Goal: Task Accomplishment & Management: Manage account settings

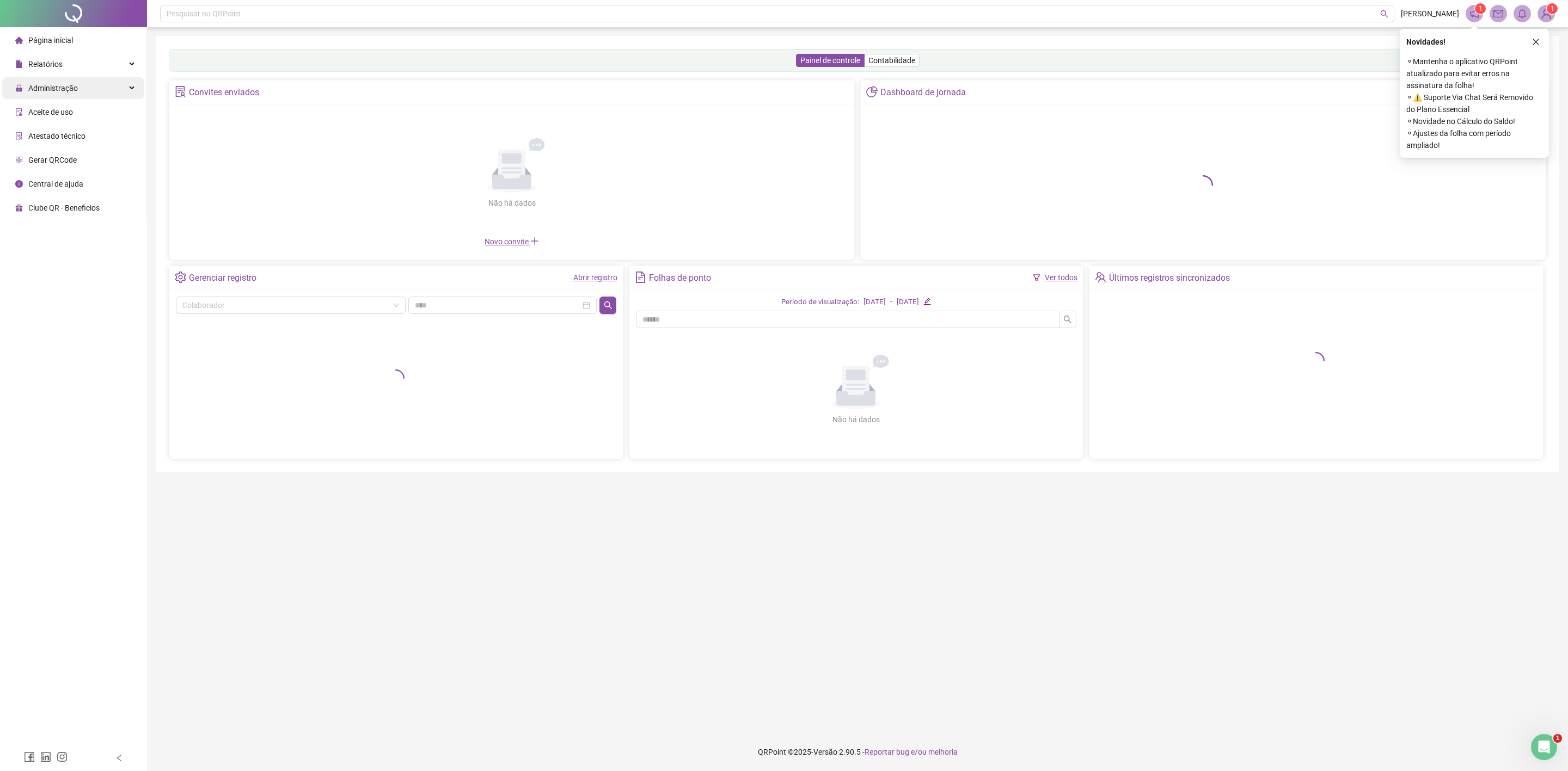
click at [106, 86] on div "Administração" at bounding box center [73, 88] width 142 height 22
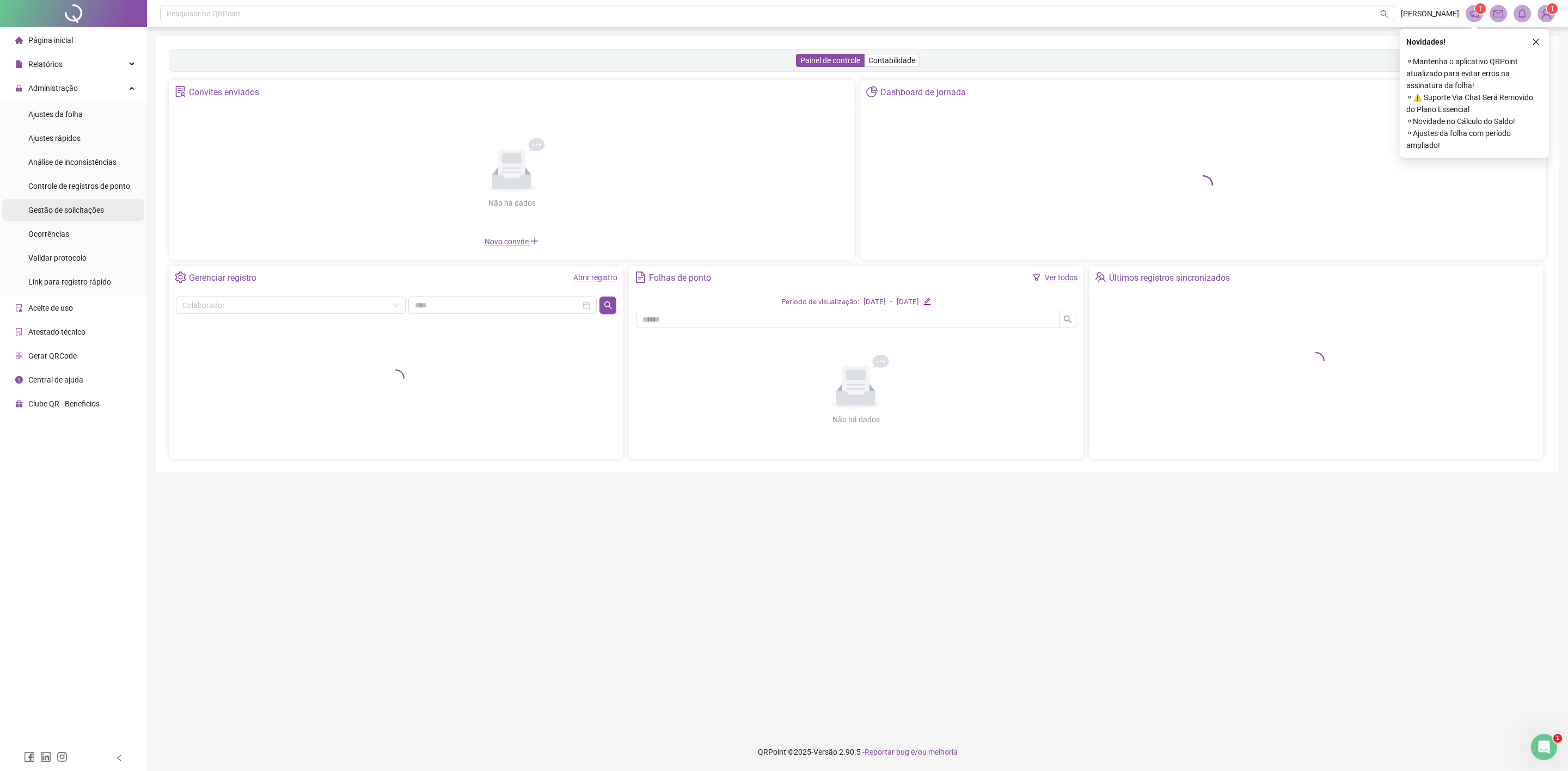
click at [79, 206] on span "Gestão de solicitações" at bounding box center [66, 210] width 75 height 9
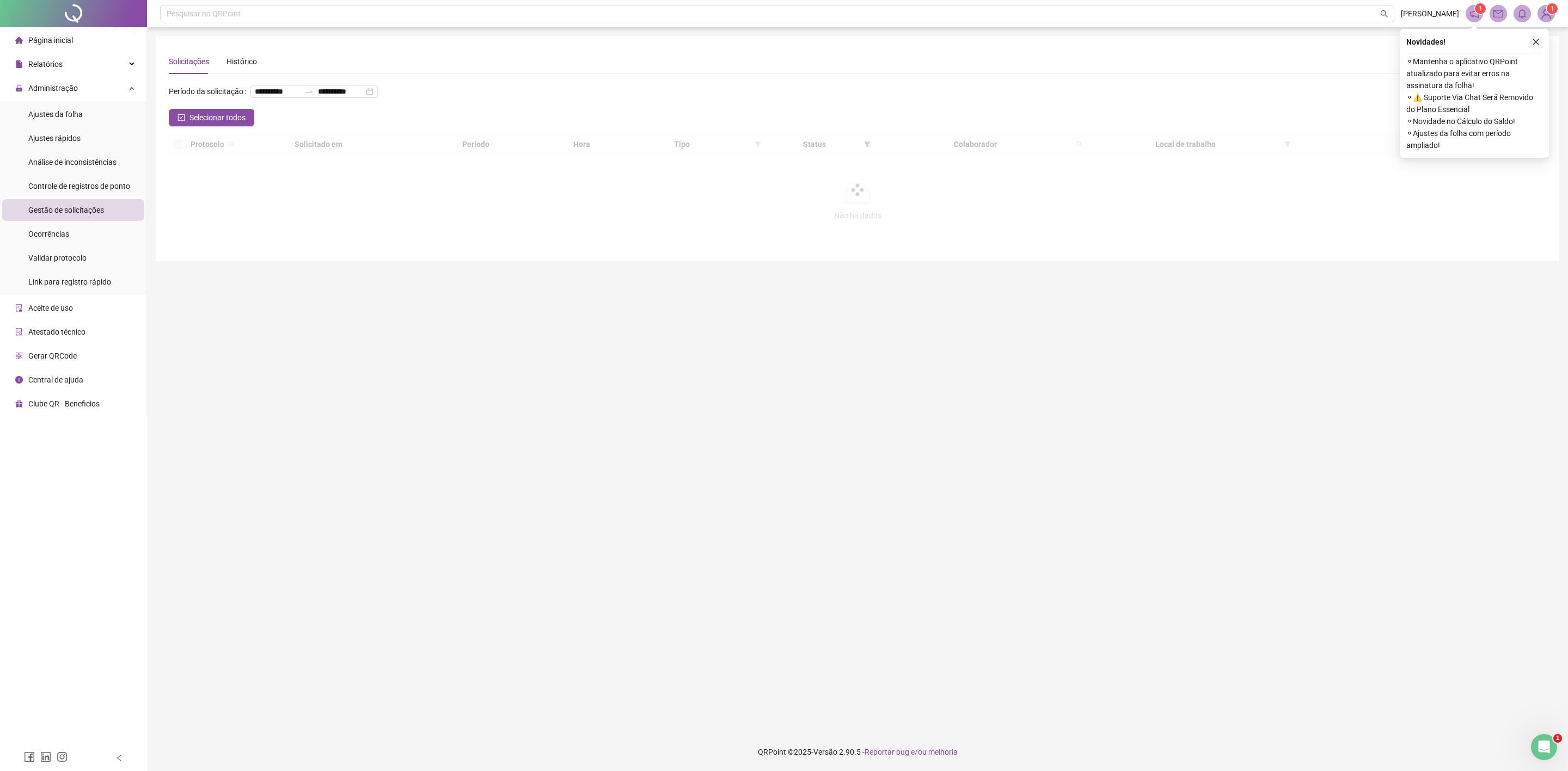
click at [1533, 46] on button "button" at bounding box center [1535, 41] width 13 height 13
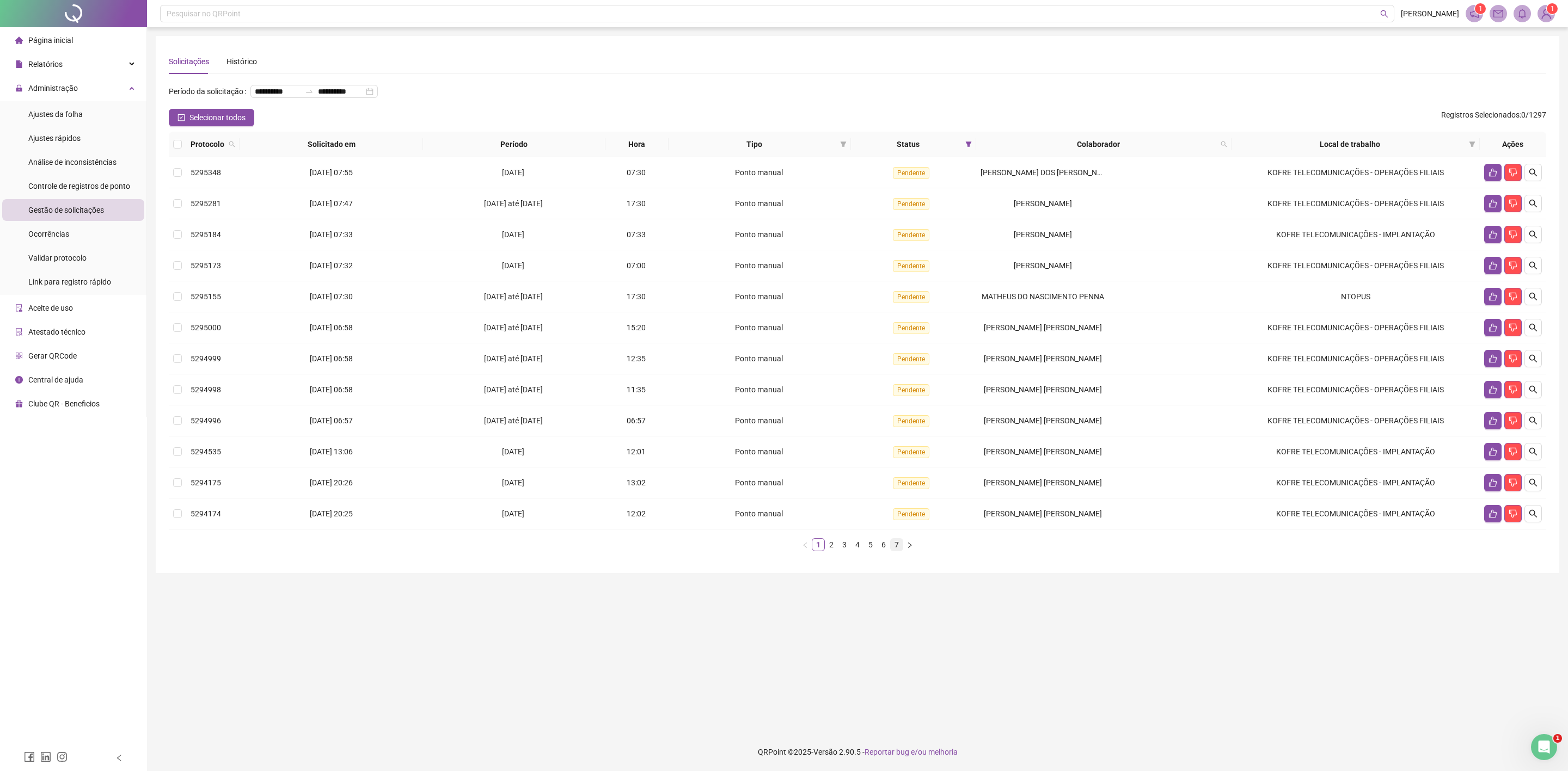
click at [900, 548] on link "7" at bounding box center [897, 545] width 12 height 12
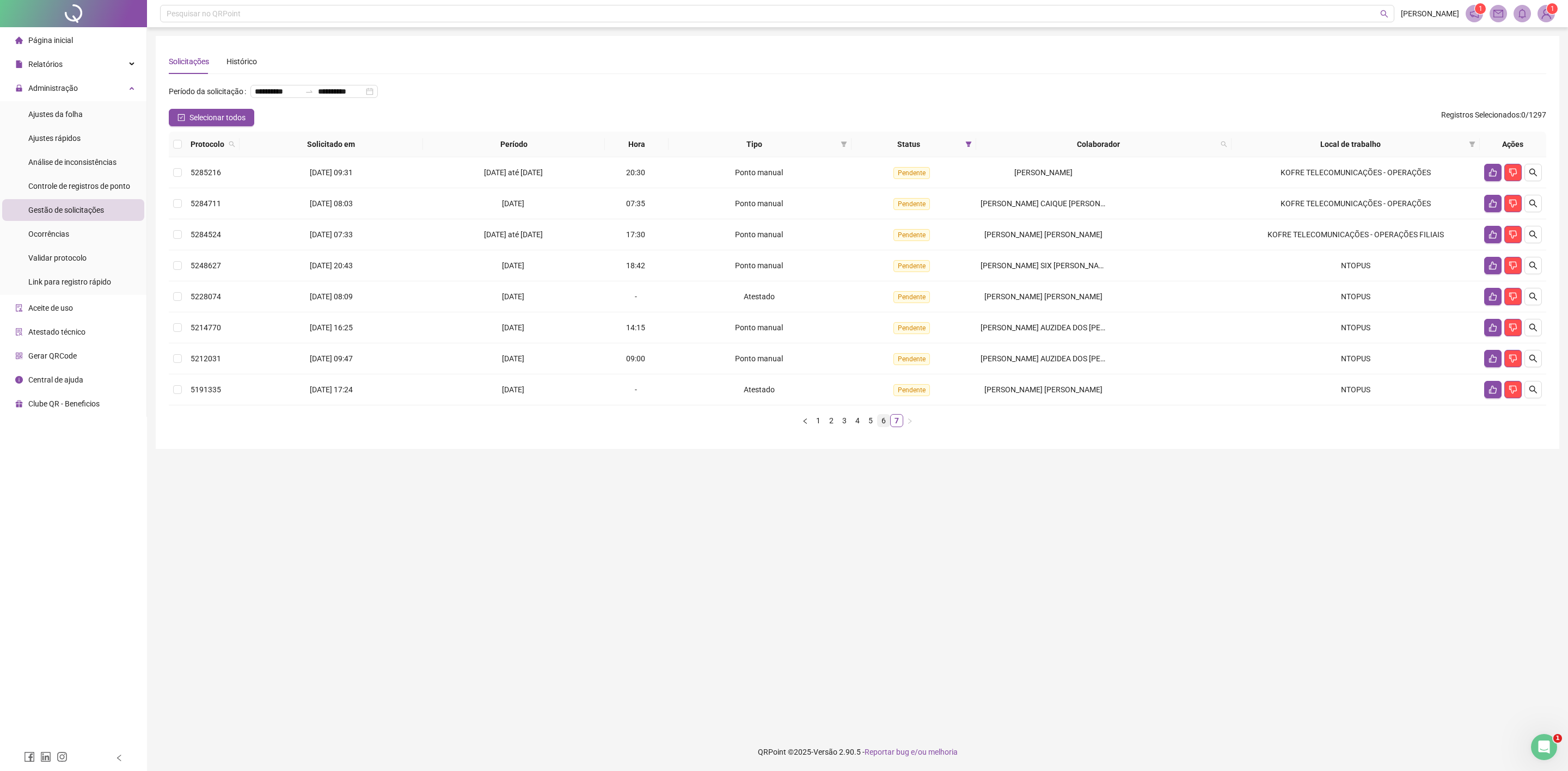
click at [884, 420] on link "6" at bounding box center [884, 421] width 12 height 12
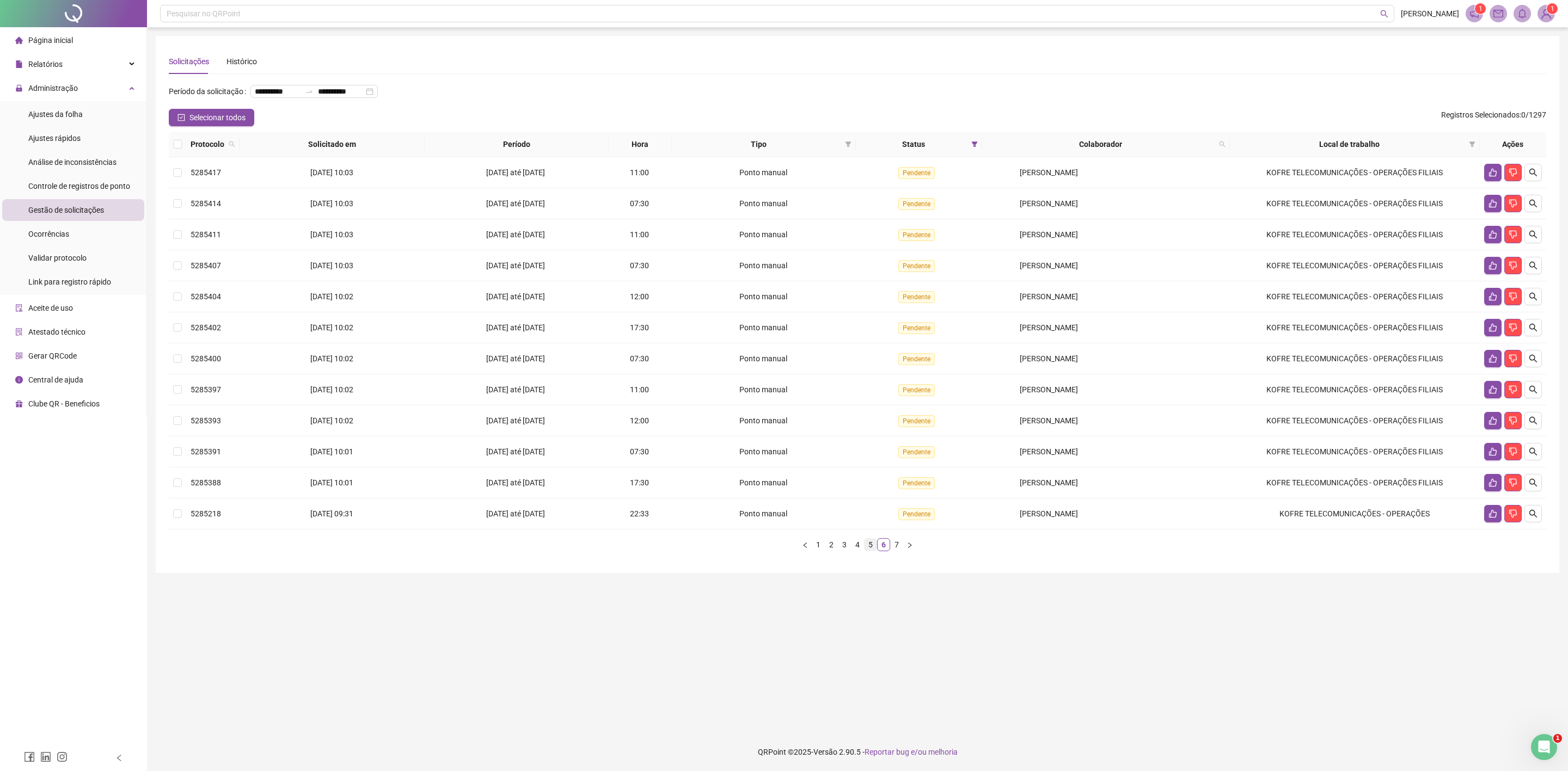
click at [866, 549] on link "5" at bounding box center [870, 545] width 12 height 12
click at [1013, 175] on span "JELISSON [PERSON_NAME] DOS [PERSON_NAME]" at bounding box center [1066, 172] width 171 height 9
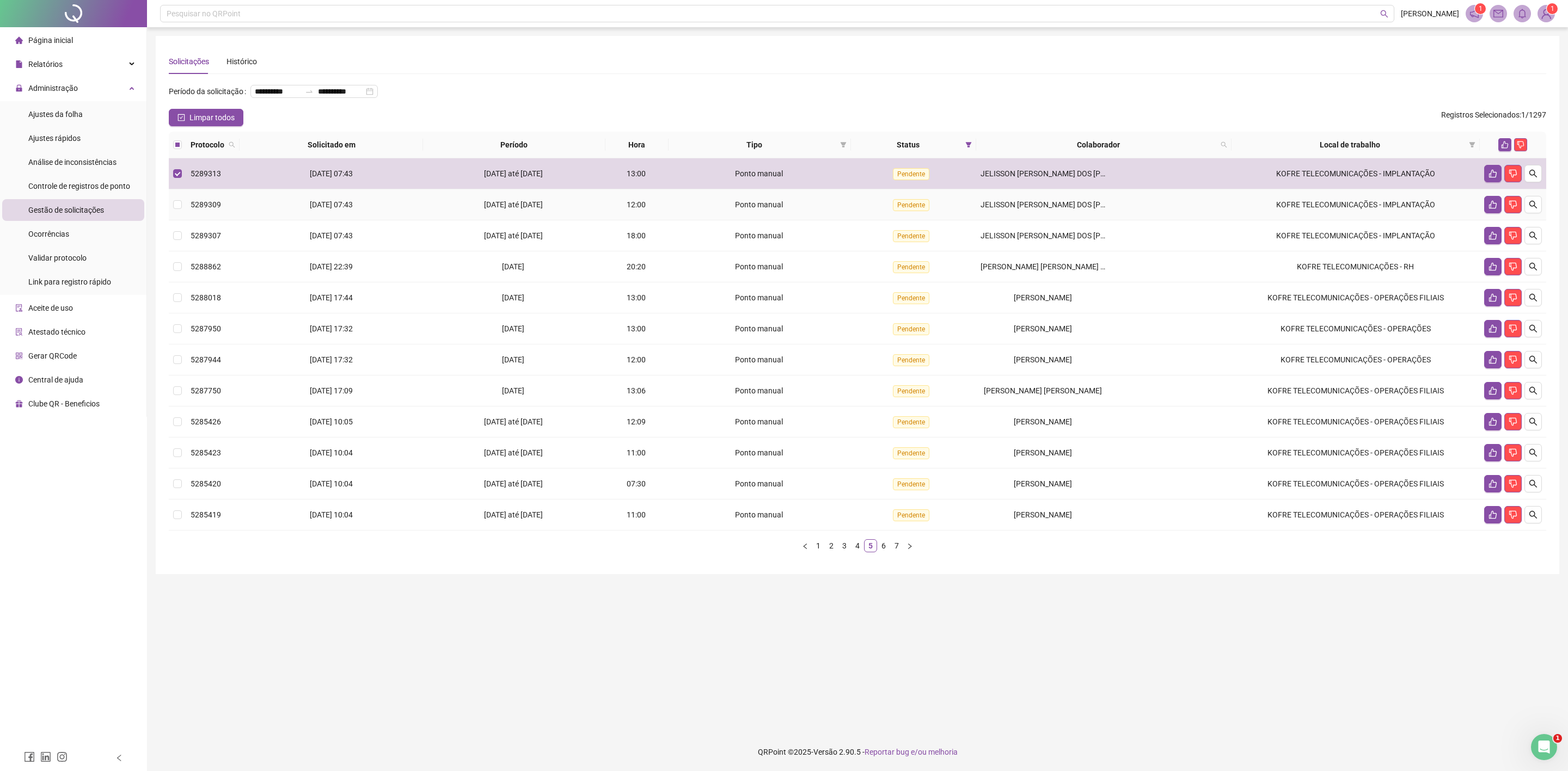
click at [1020, 206] on span "JELISSON [PERSON_NAME] DOS [PERSON_NAME]" at bounding box center [1066, 204] width 171 height 9
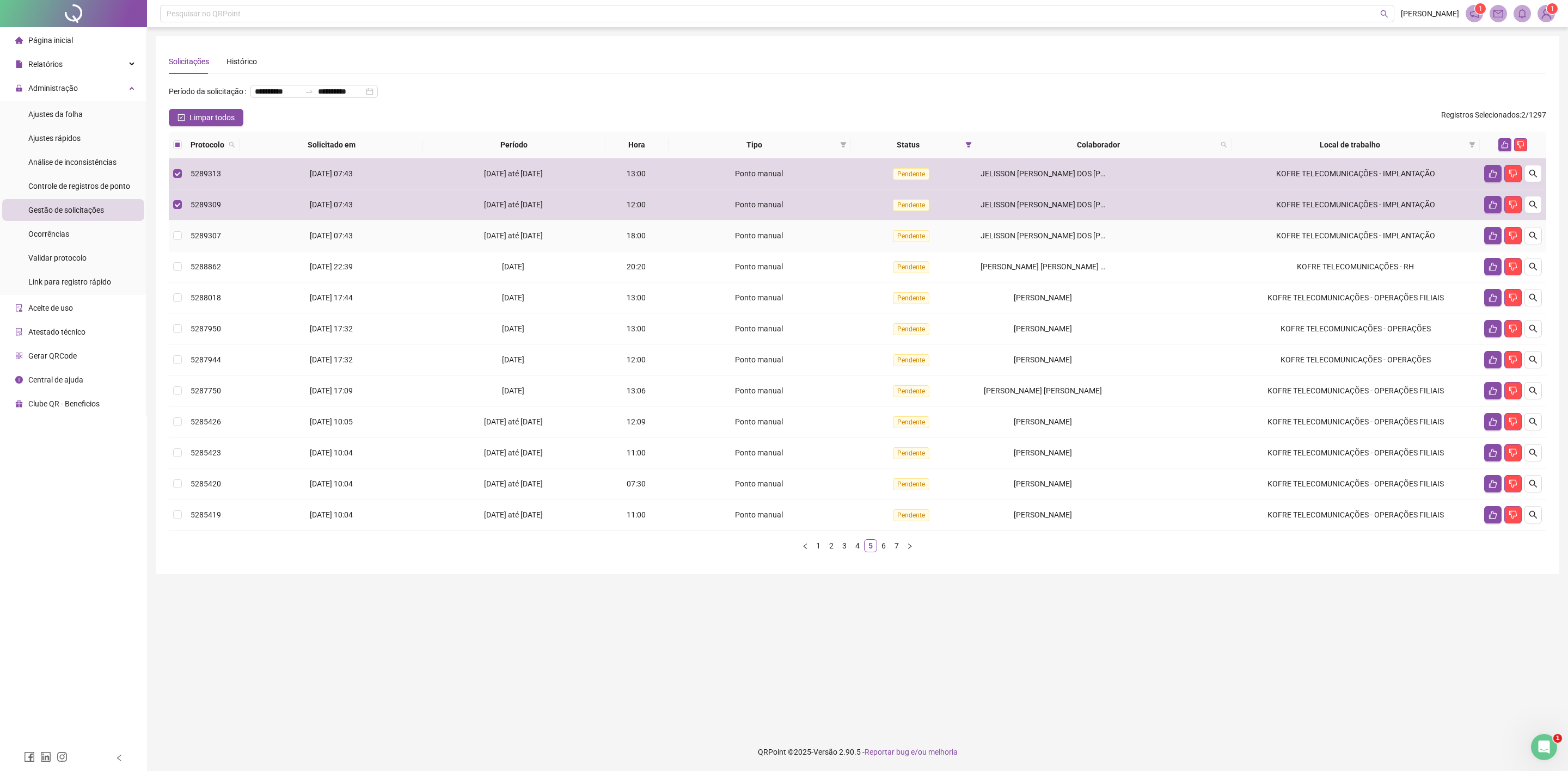
click at [1037, 235] on span "JELISSON [PERSON_NAME] DOS [PERSON_NAME]" at bounding box center [1066, 235] width 171 height 9
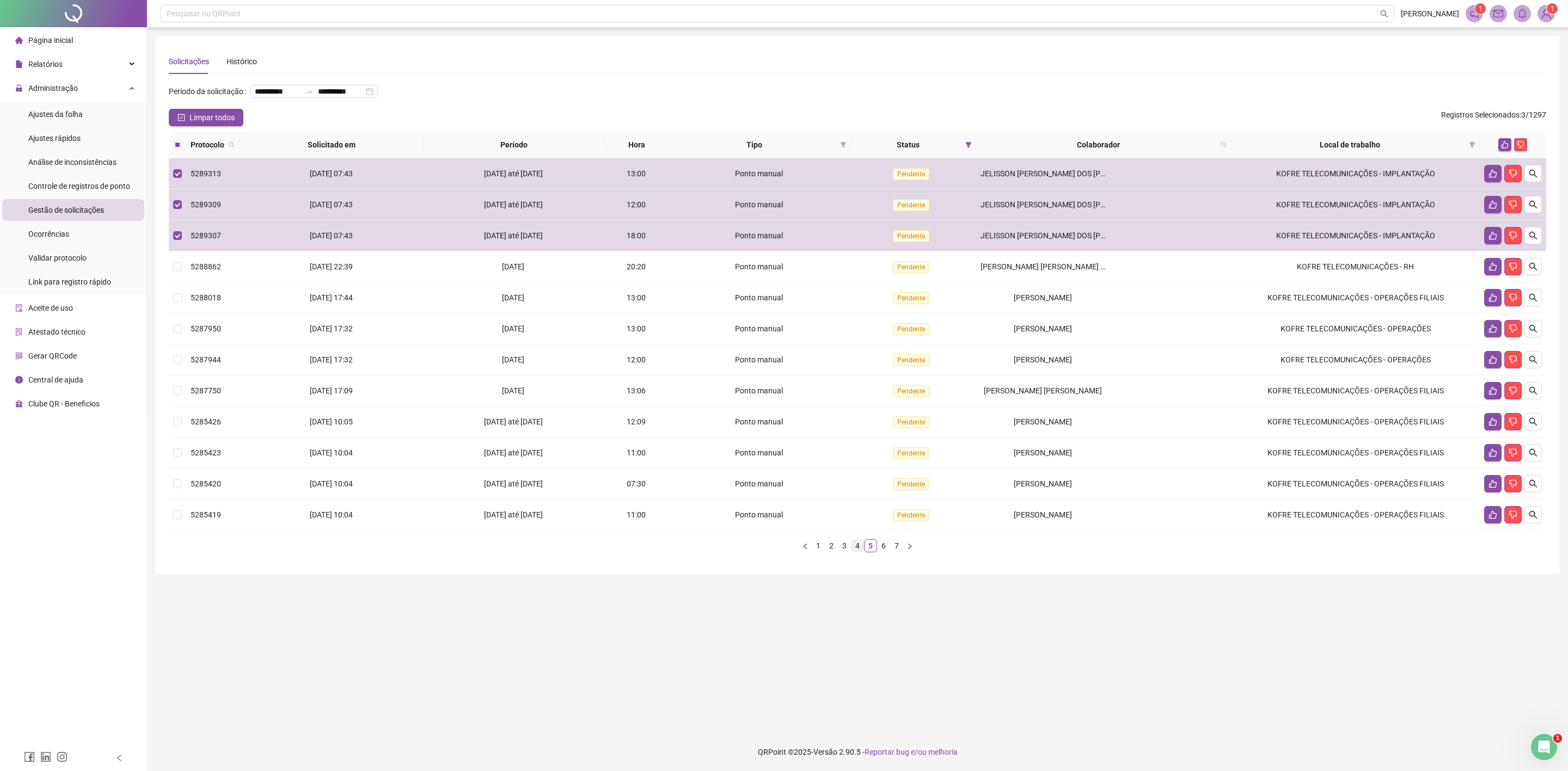
click at [859, 551] on link "4" at bounding box center [858, 546] width 12 height 12
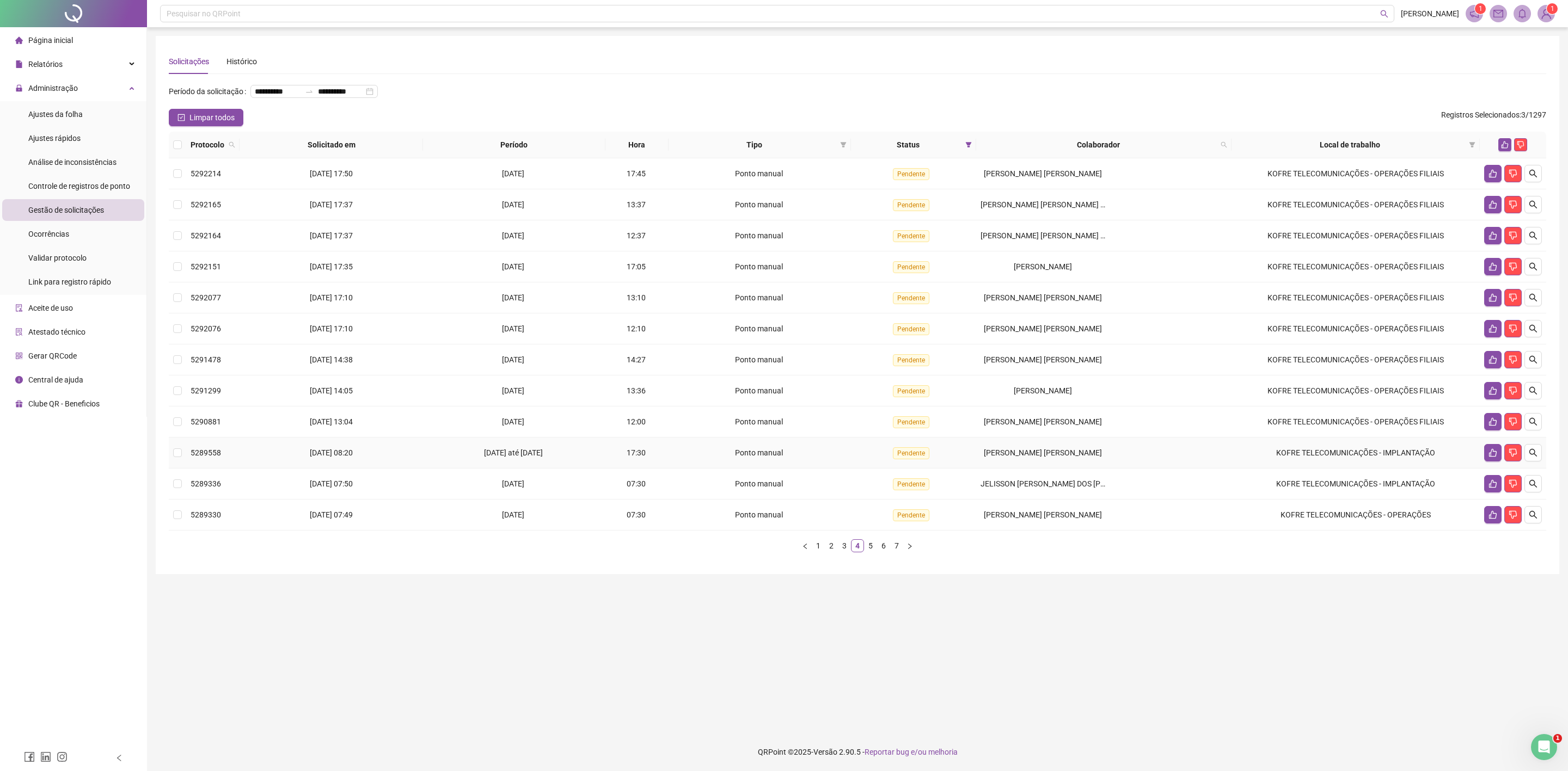
click at [1059, 451] on span "[PERSON_NAME] [PERSON_NAME]" at bounding box center [1043, 453] width 118 height 9
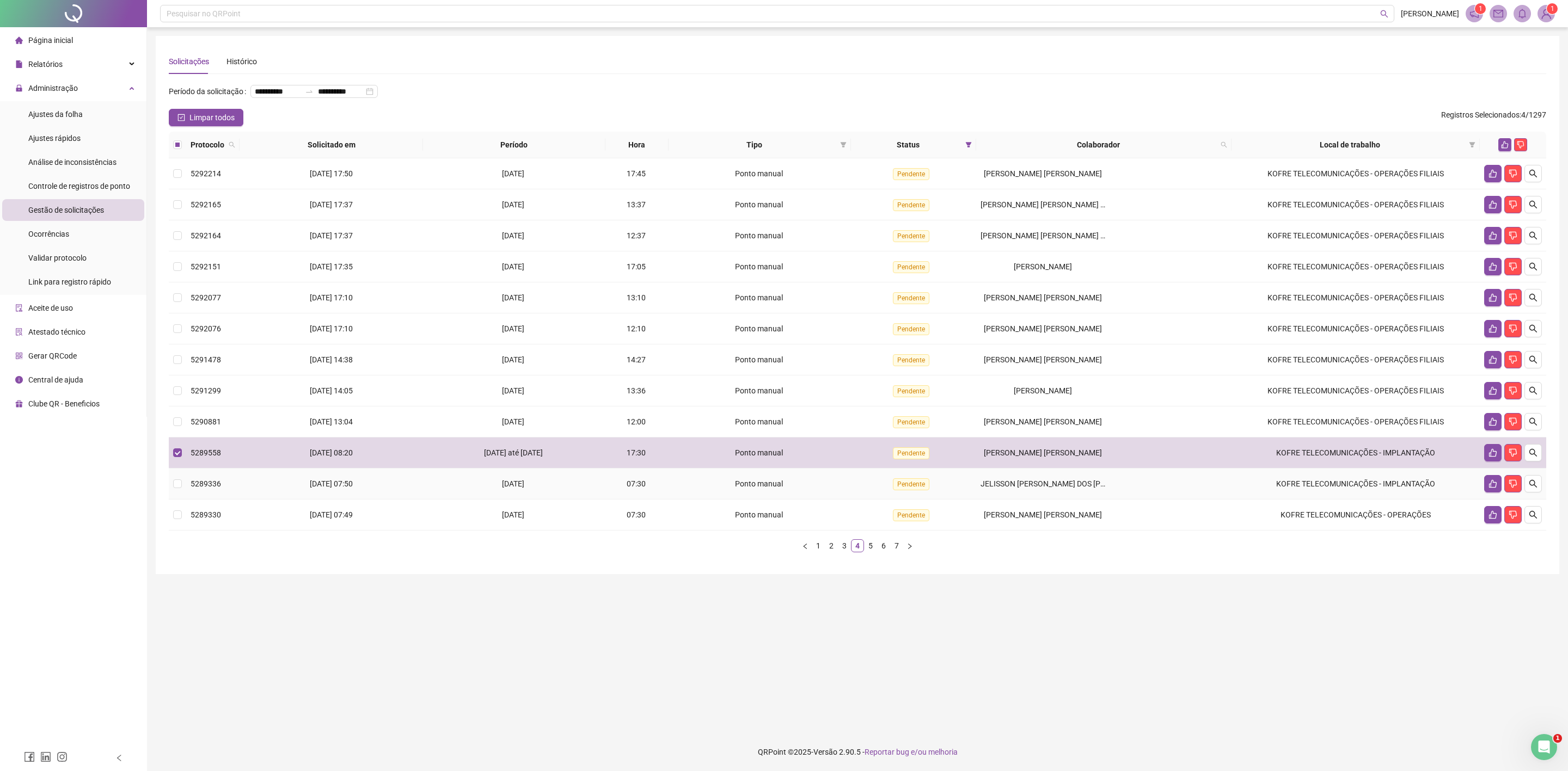
click at [1044, 495] on td "JELISSON [PERSON_NAME] DOS [PERSON_NAME]" at bounding box center [1104, 484] width 255 height 31
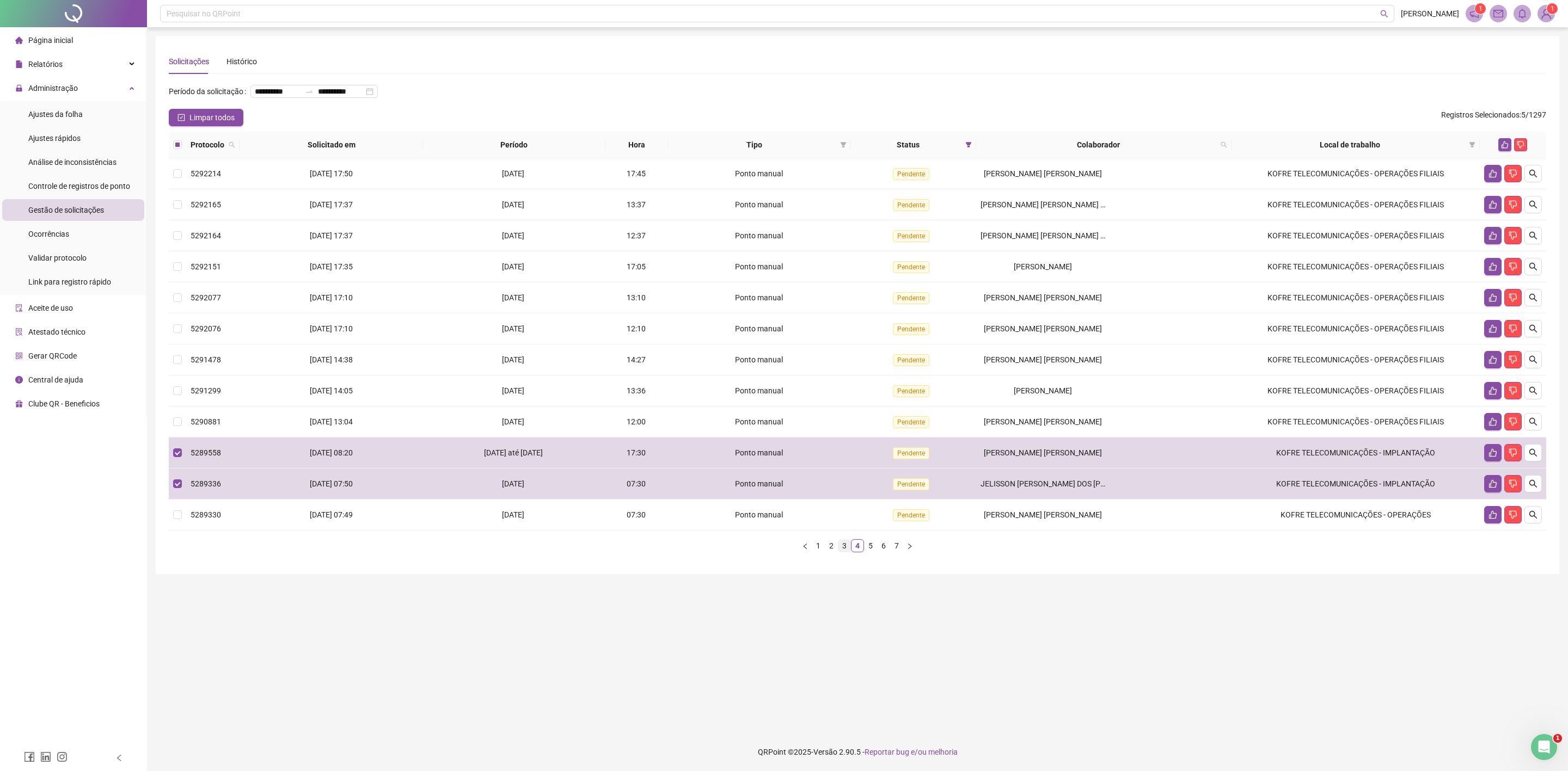
click at [839, 549] on link "3" at bounding box center [844, 546] width 12 height 12
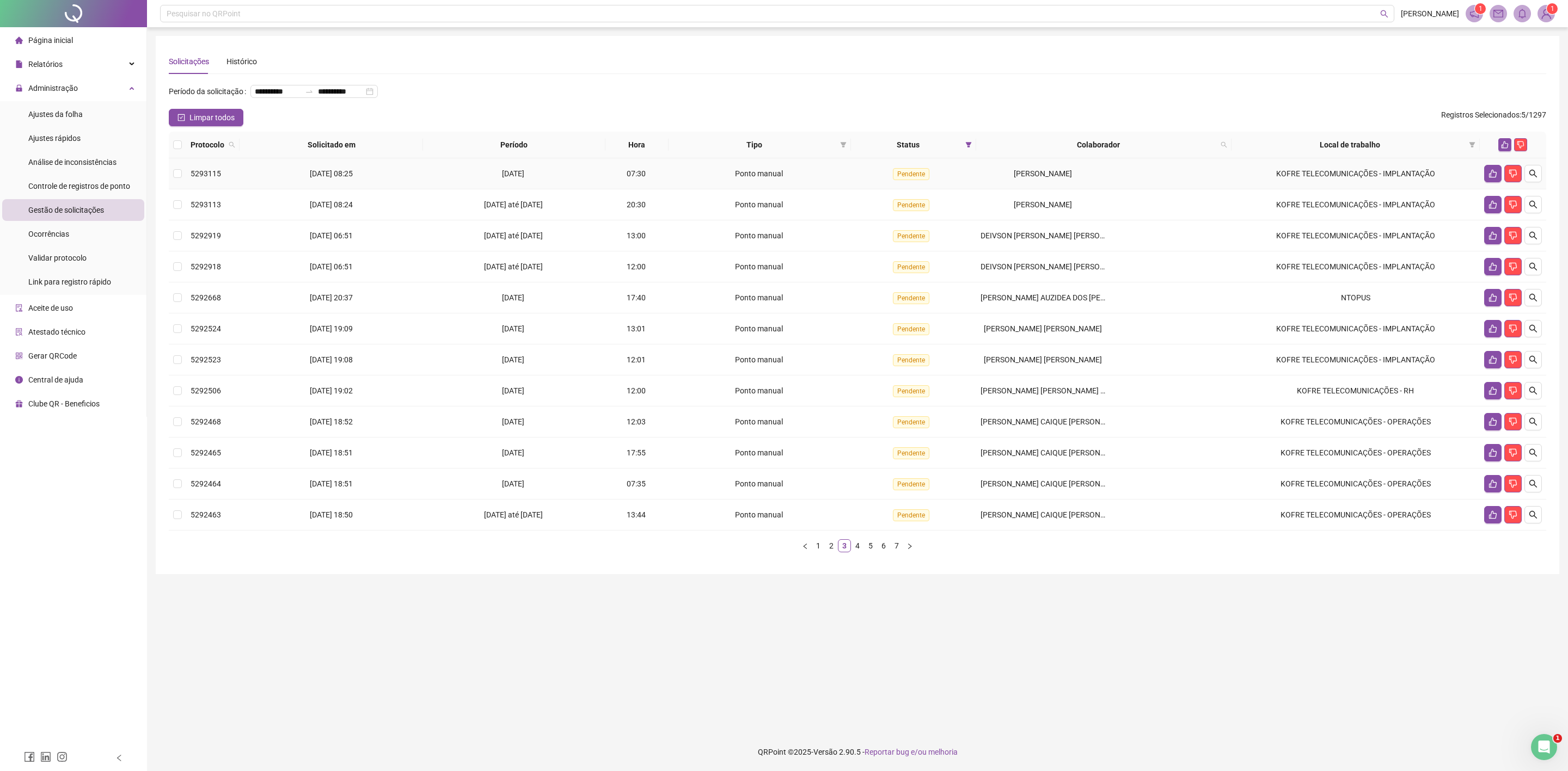
click at [1043, 181] on td "[PERSON_NAME]" at bounding box center [1104, 173] width 255 height 31
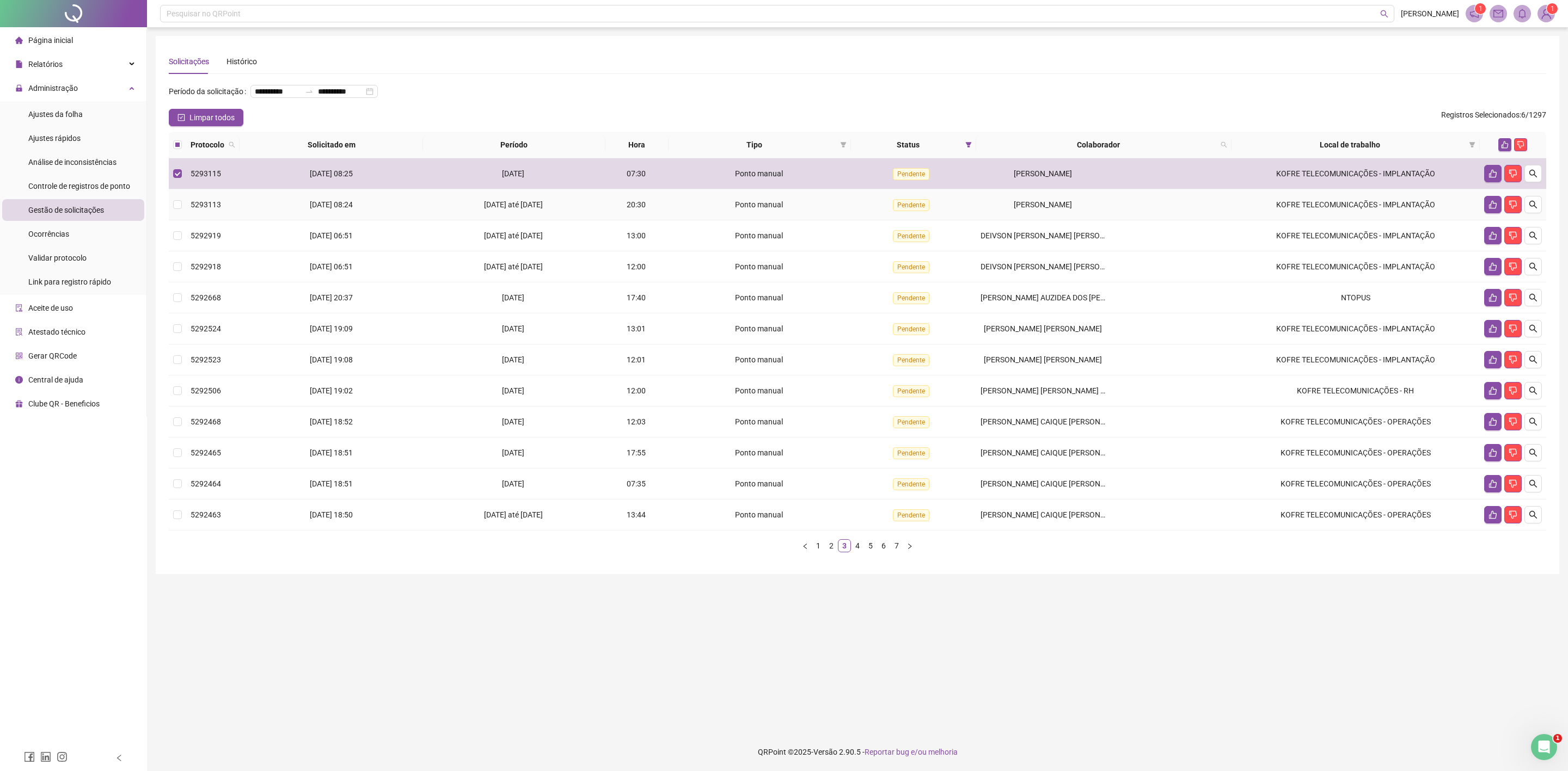
click at [1043, 201] on span "[PERSON_NAME]" at bounding box center [1043, 204] width 58 height 9
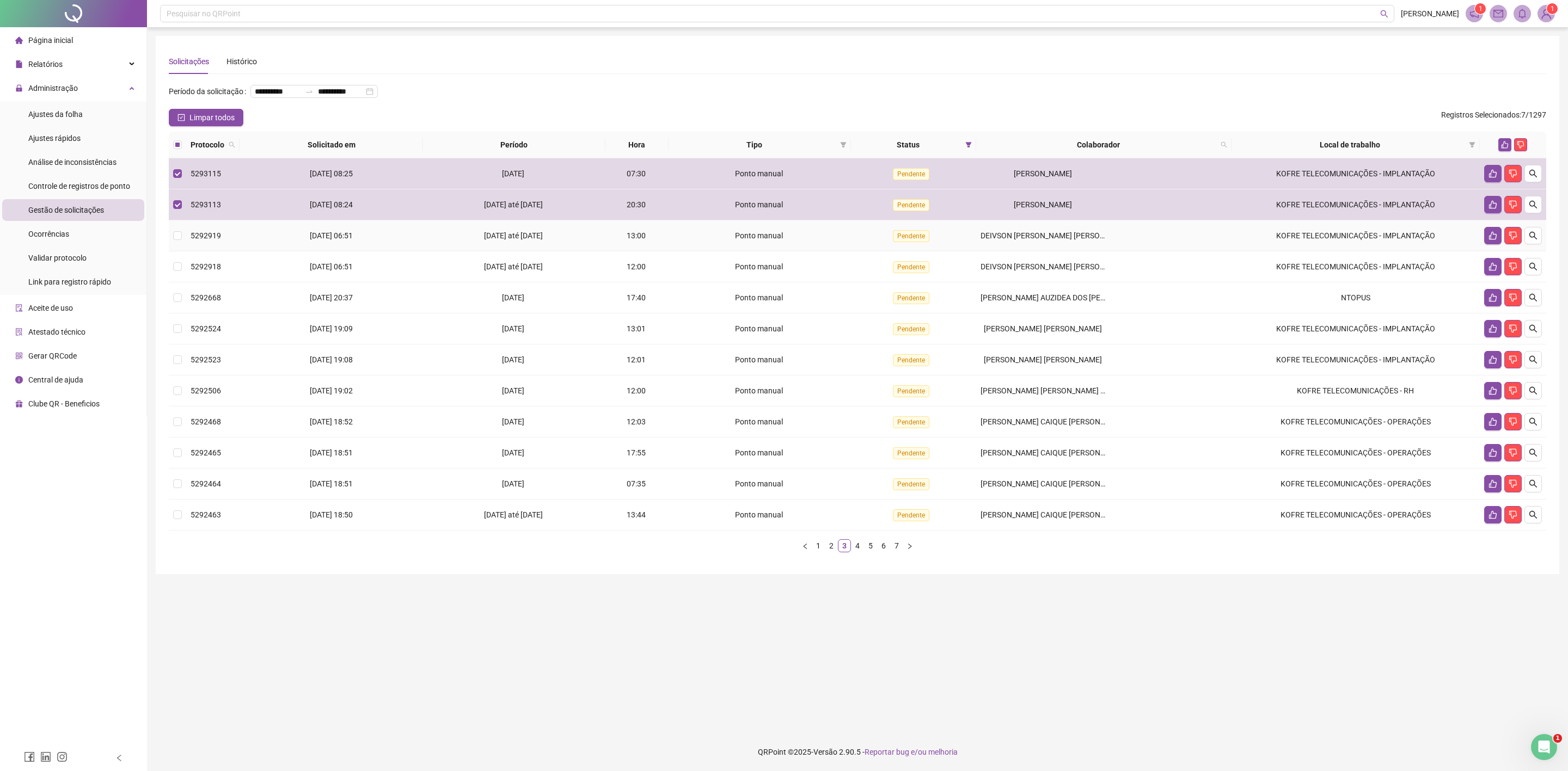
click at [1029, 229] on td "DEIVSON [PERSON_NAME] [PERSON_NAME] [PERSON_NAME]" at bounding box center [1104, 235] width 255 height 31
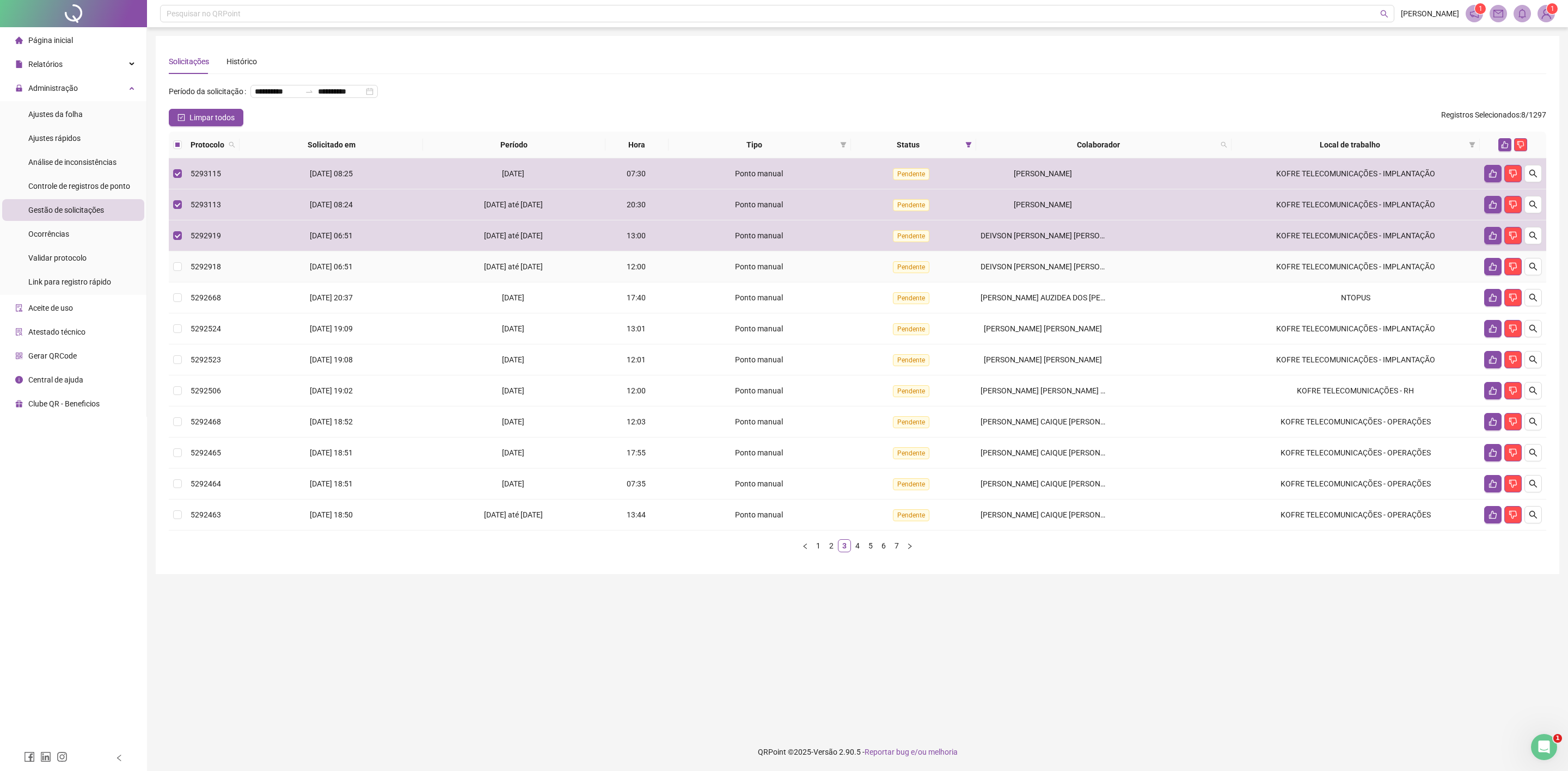
click at [1007, 270] on span "DEIVSON [PERSON_NAME] [PERSON_NAME] [PERSON_NAME]" at bounding box center [1086, 267] width 211 height 9
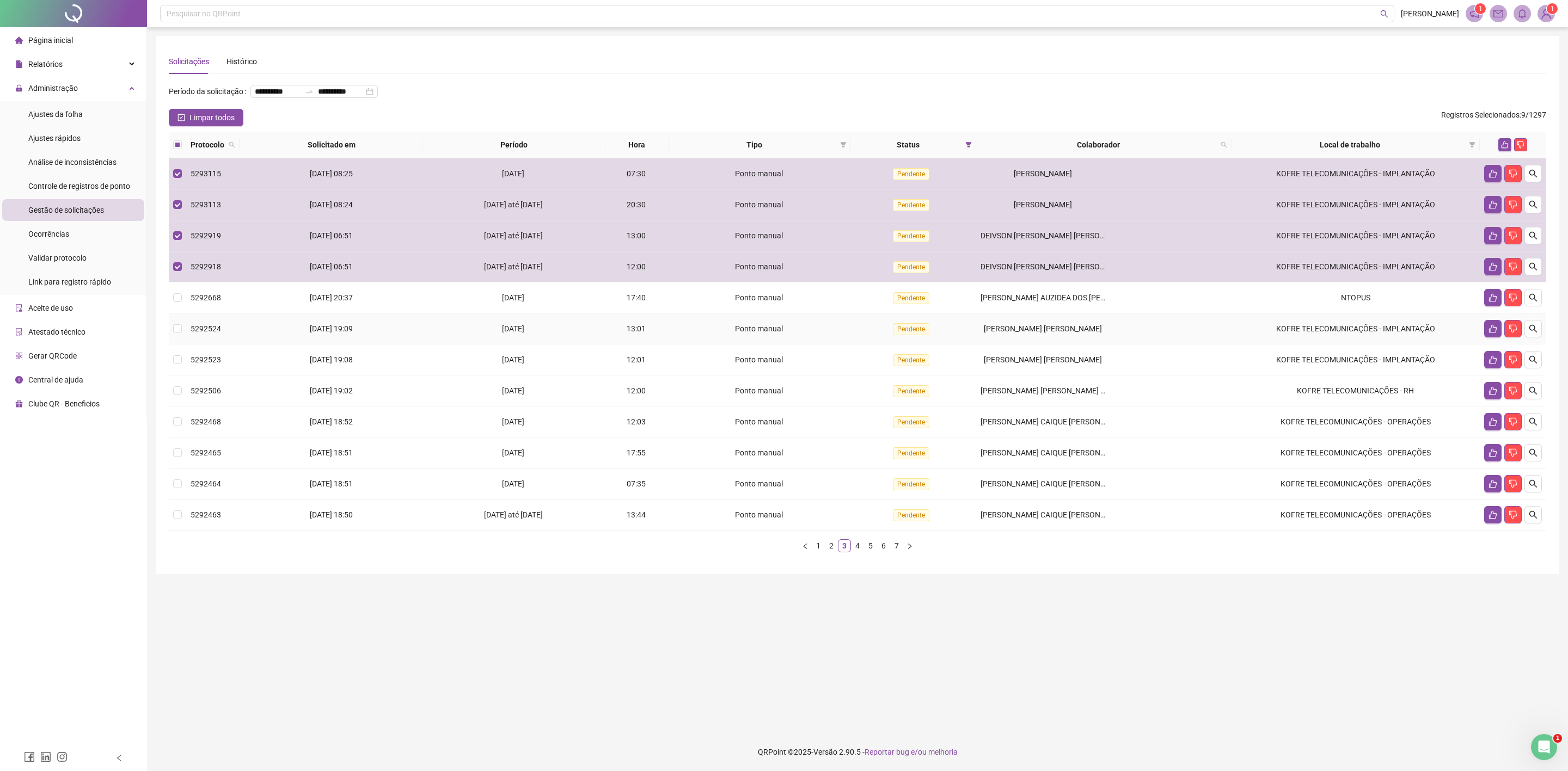
click at [1001, 330] on span "[PERSON_NAME] [PERSON_NAME]" at bounding box center [1043, 329] width 118 height 9
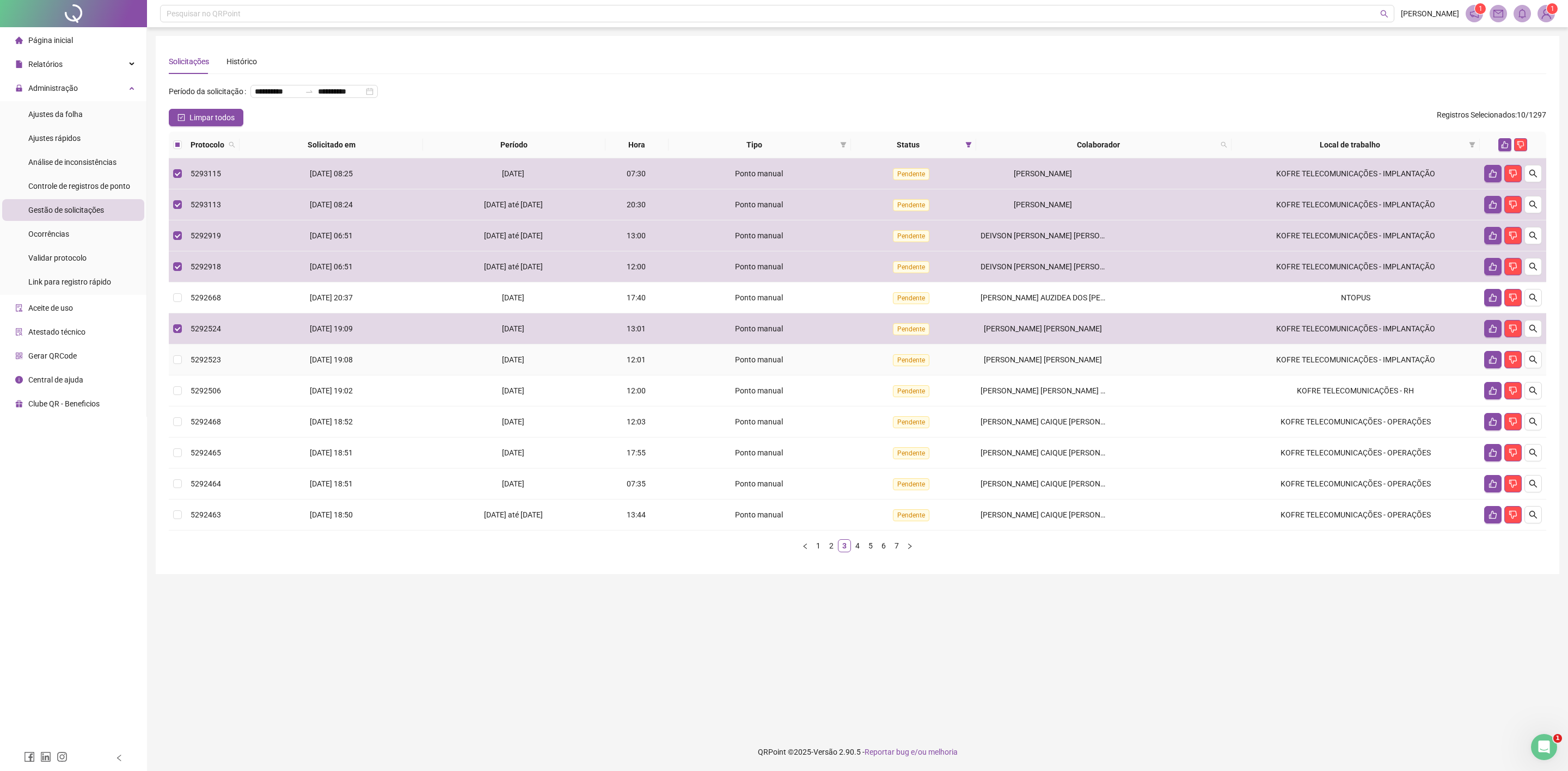
click at [1006, 361] on span "[PERSON_NAME] [PERSON_NAME]" at bounding box center [1043, 360] width 118 height 9
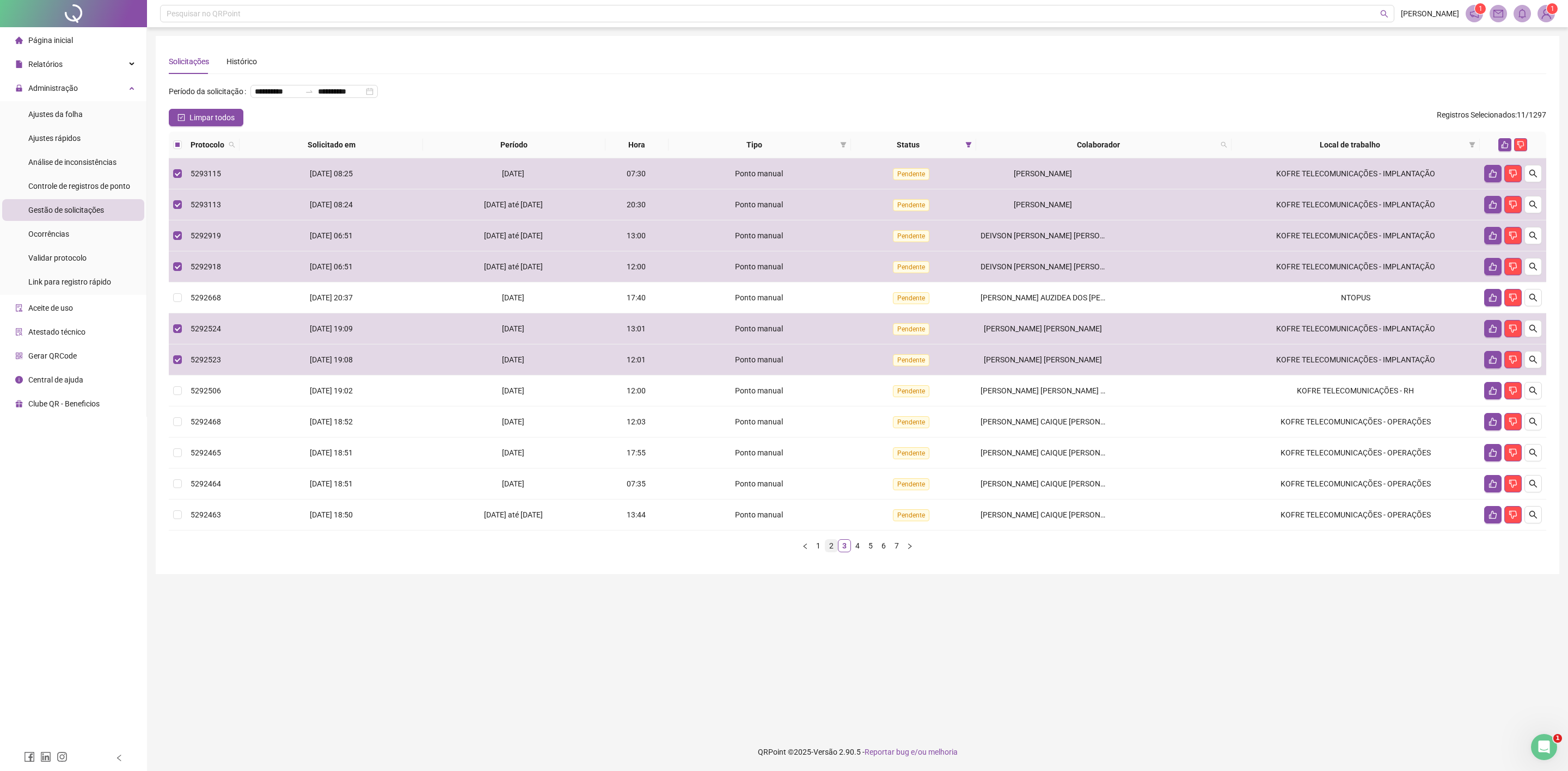
click at [828, 552] on link "2" at bounding box center [831, 546] width 12 height 12
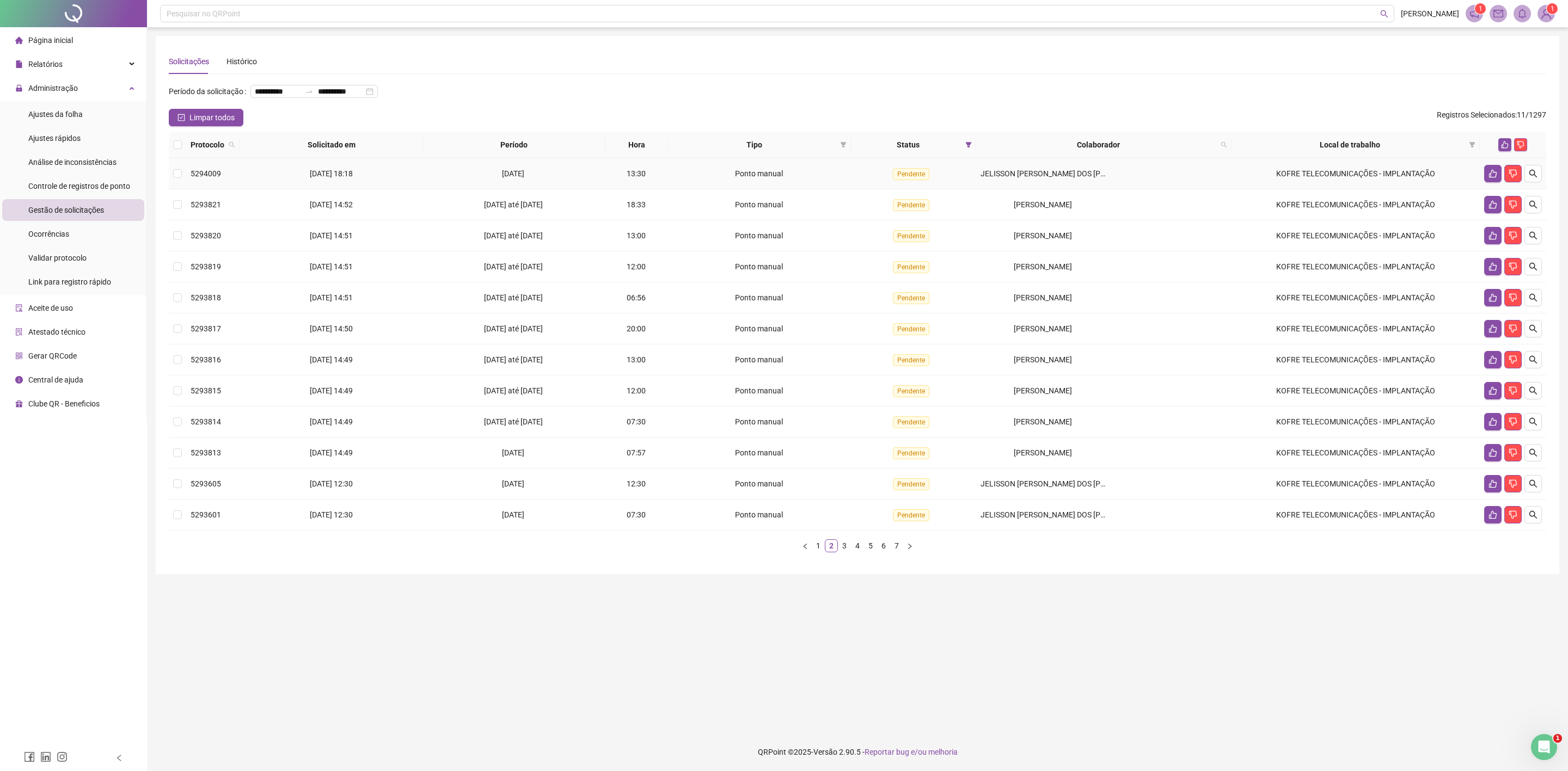
click at [1018, 180] on td "JELISSON [PERSON_NAME] DOS [PERSON_NAME]" at bounding box center [1104, 173] width 255 height 31
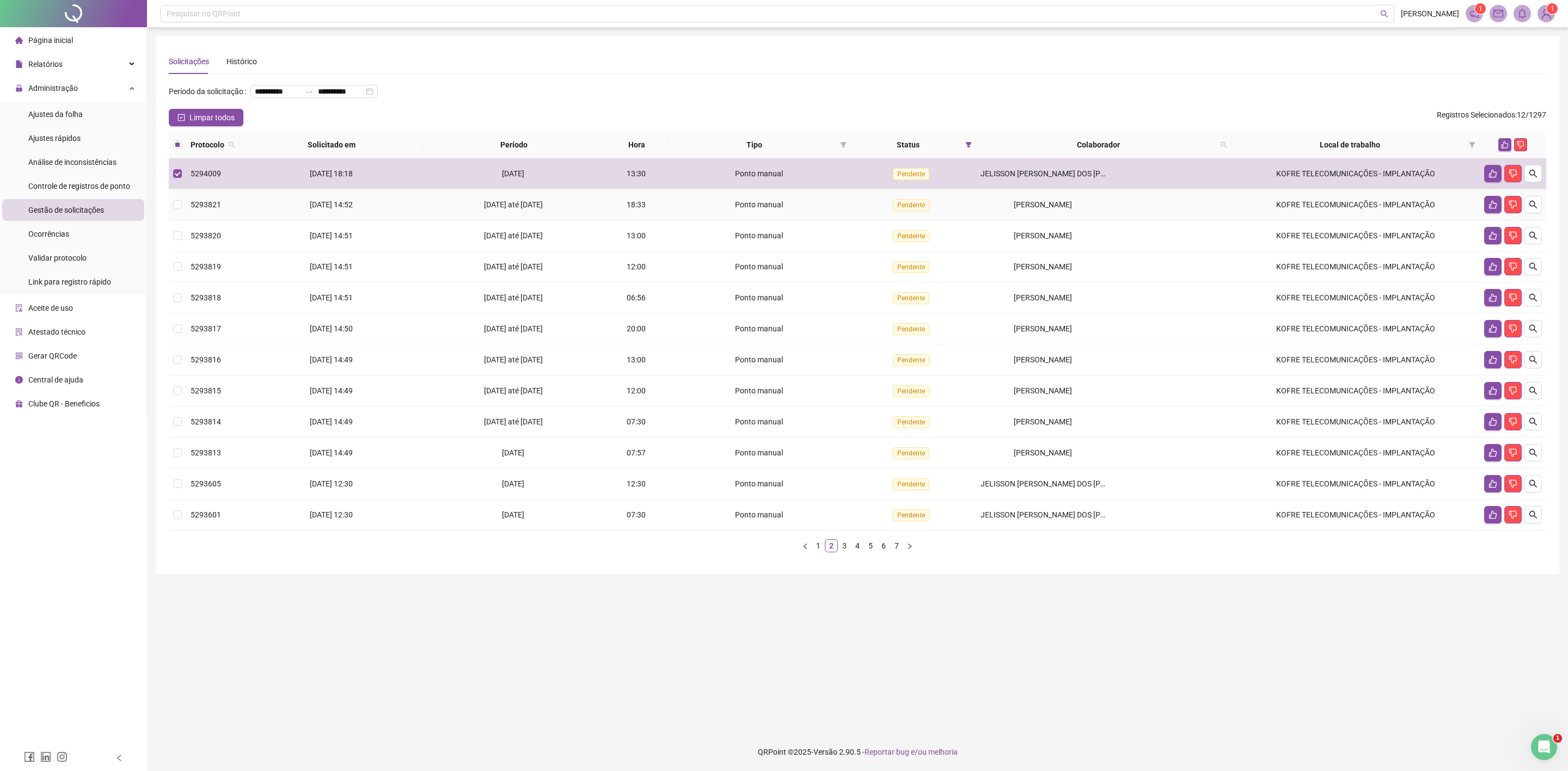
click at [1018, 201] on span "[PERSON_NAME]" at bounding box center [1043, 204] width 58 height 9
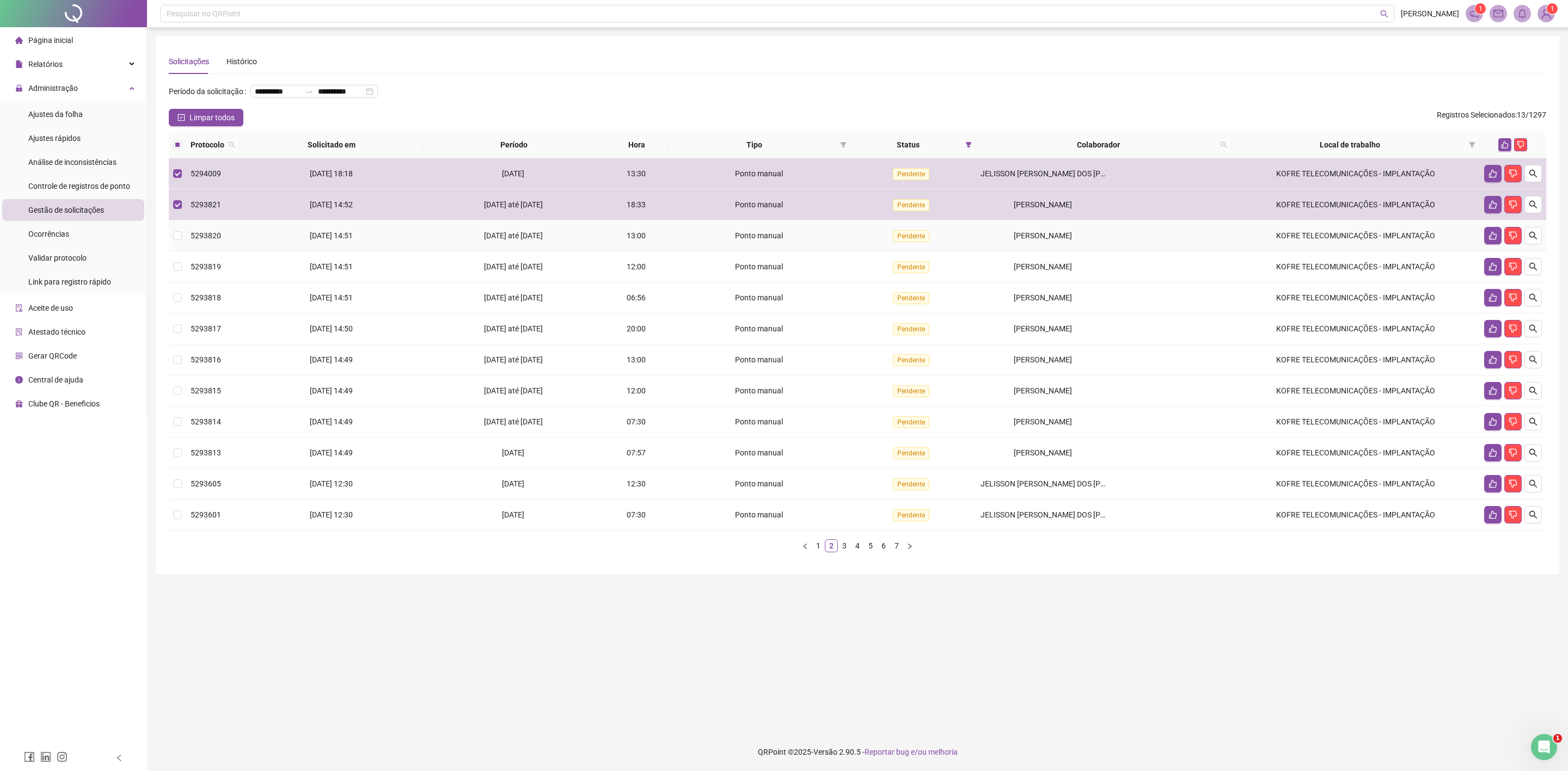
click at [1019, 237] on span "[PERSON_NAME]" at bounding box center [1043, 235] width 58 height 9
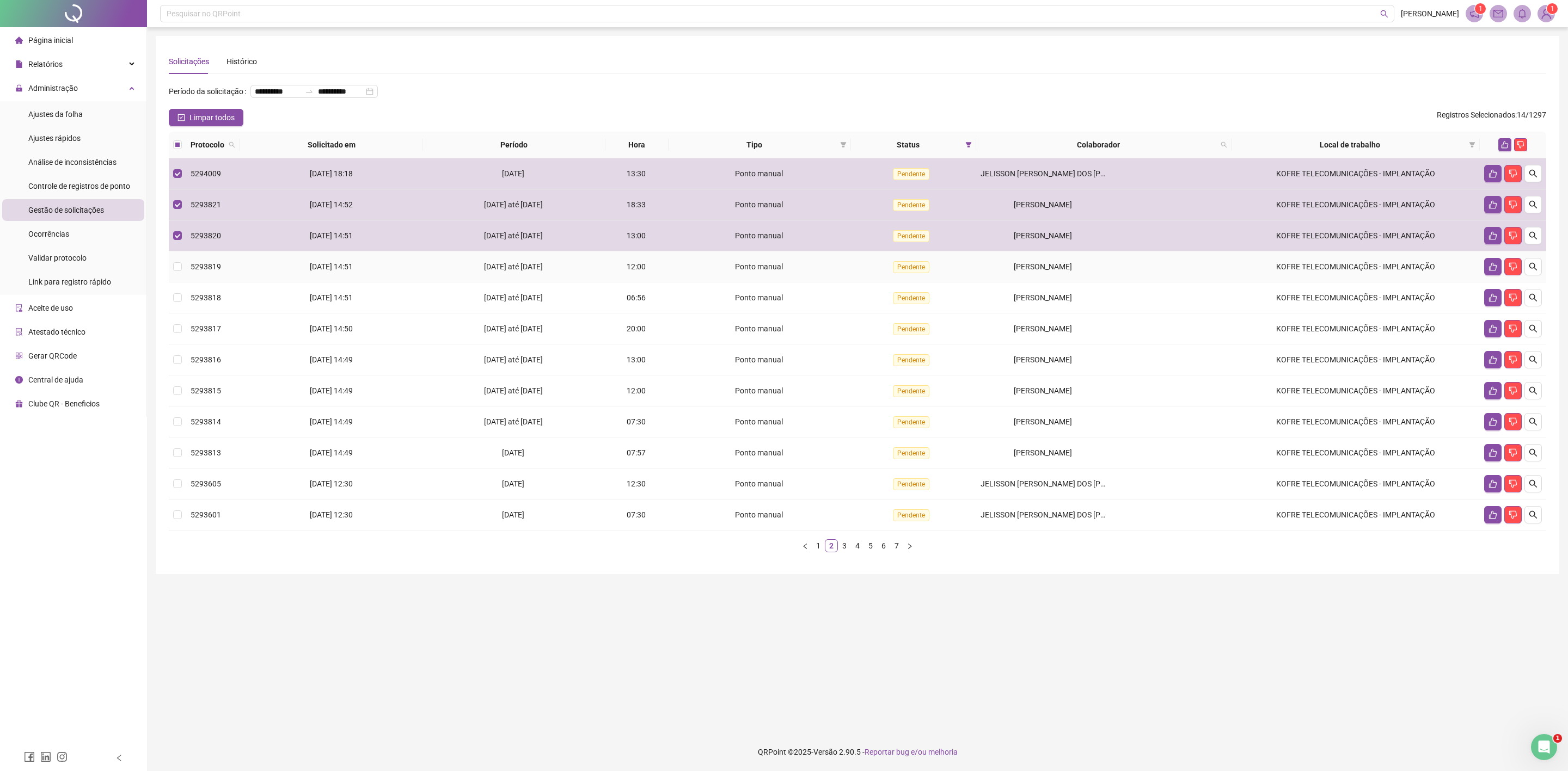
click at [1023, 274] on td "[PERSON_NAME]" at bounding box center [1104, 267] width 255 height 31
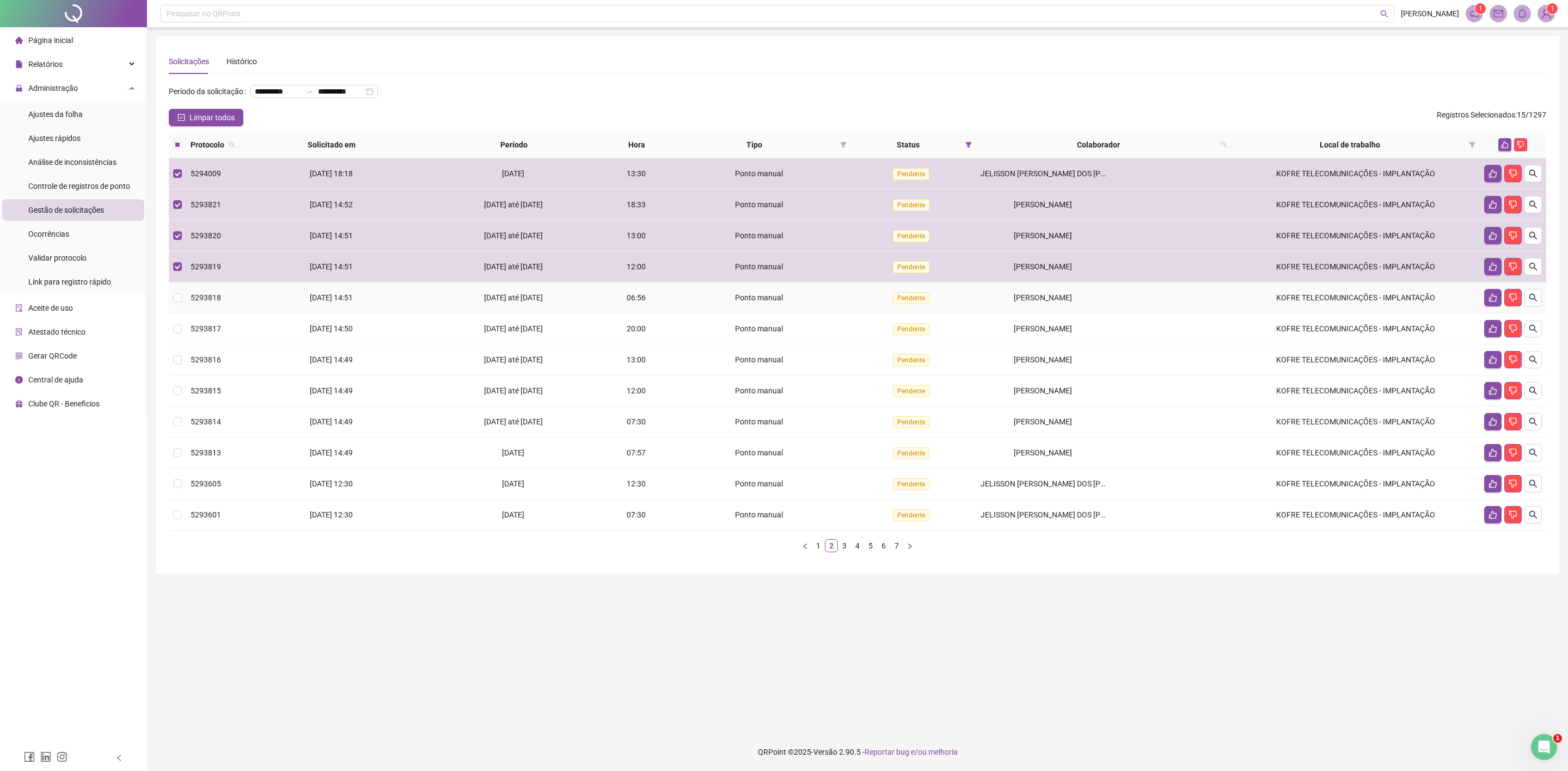
click at [1015, 305] on td "[PERSON_NAME]" at bounding box center [1104, 298] width 255 height 31
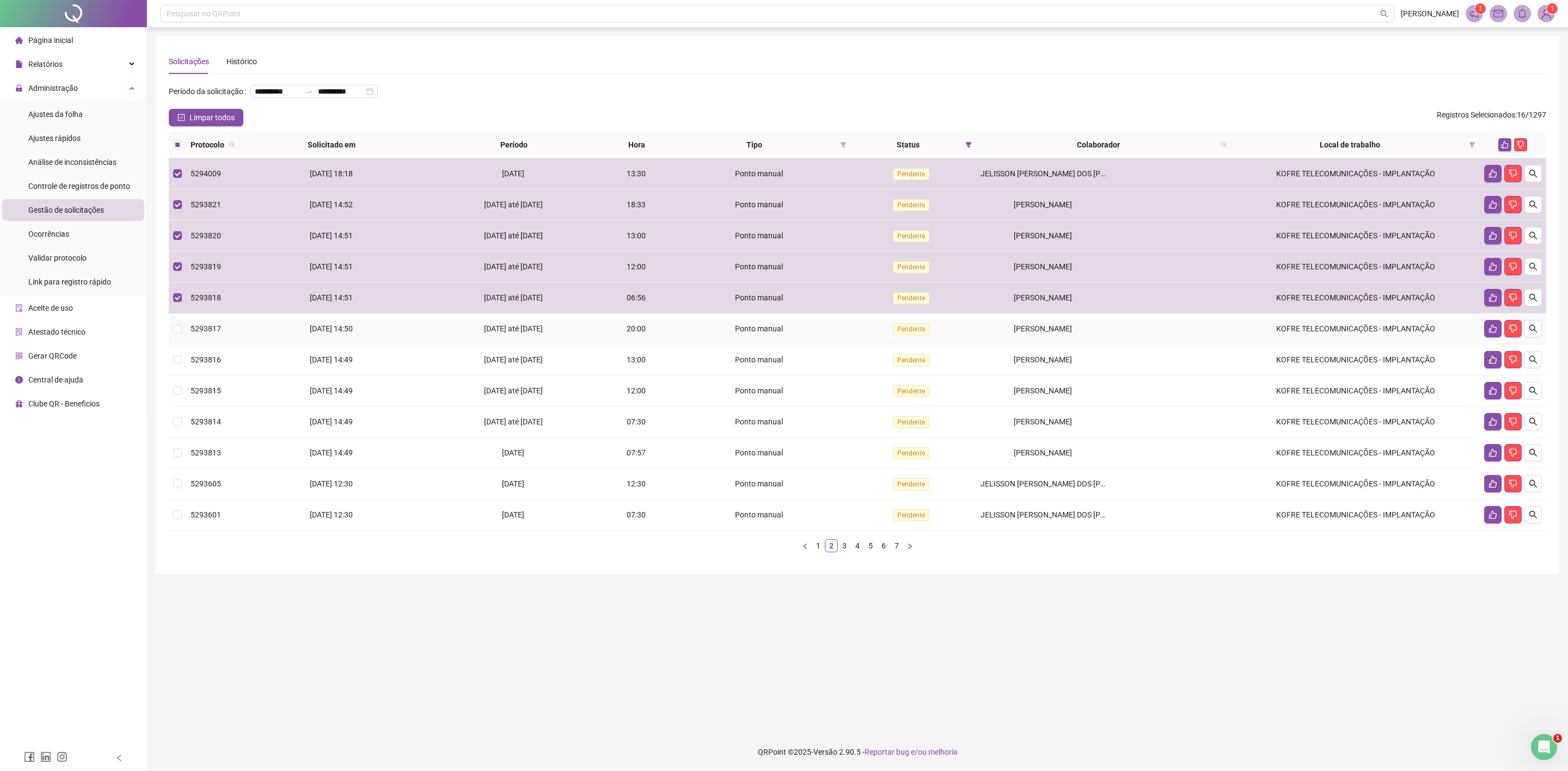
click at [1015, 330] on span "[PERSON_NAME]" at bounding box center [1043, 329] width 58 height 9
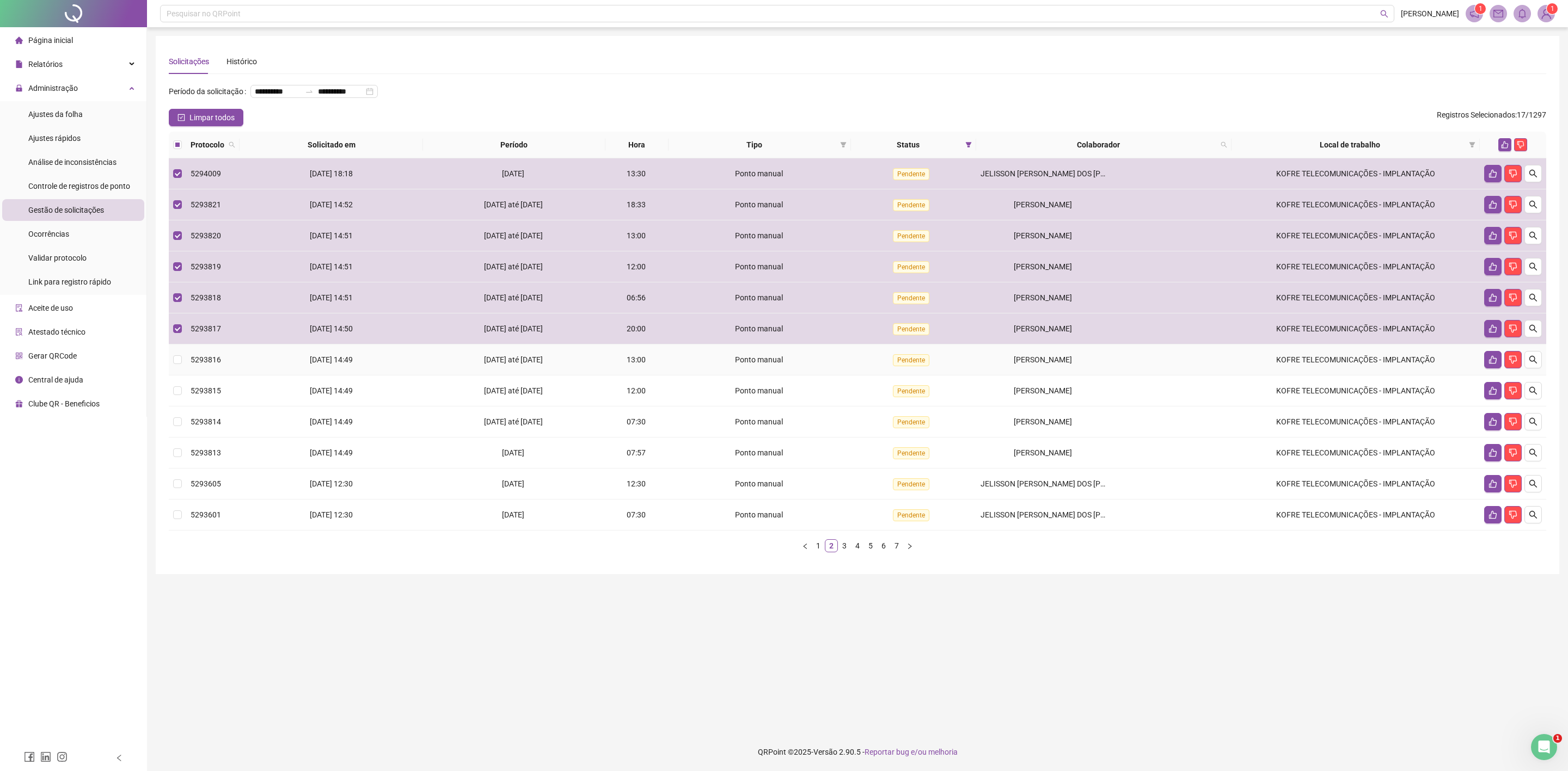
click at [1013, 358] on div "[PERSON_NAME]" at bounding box center [1043, 360] width 125 height 12
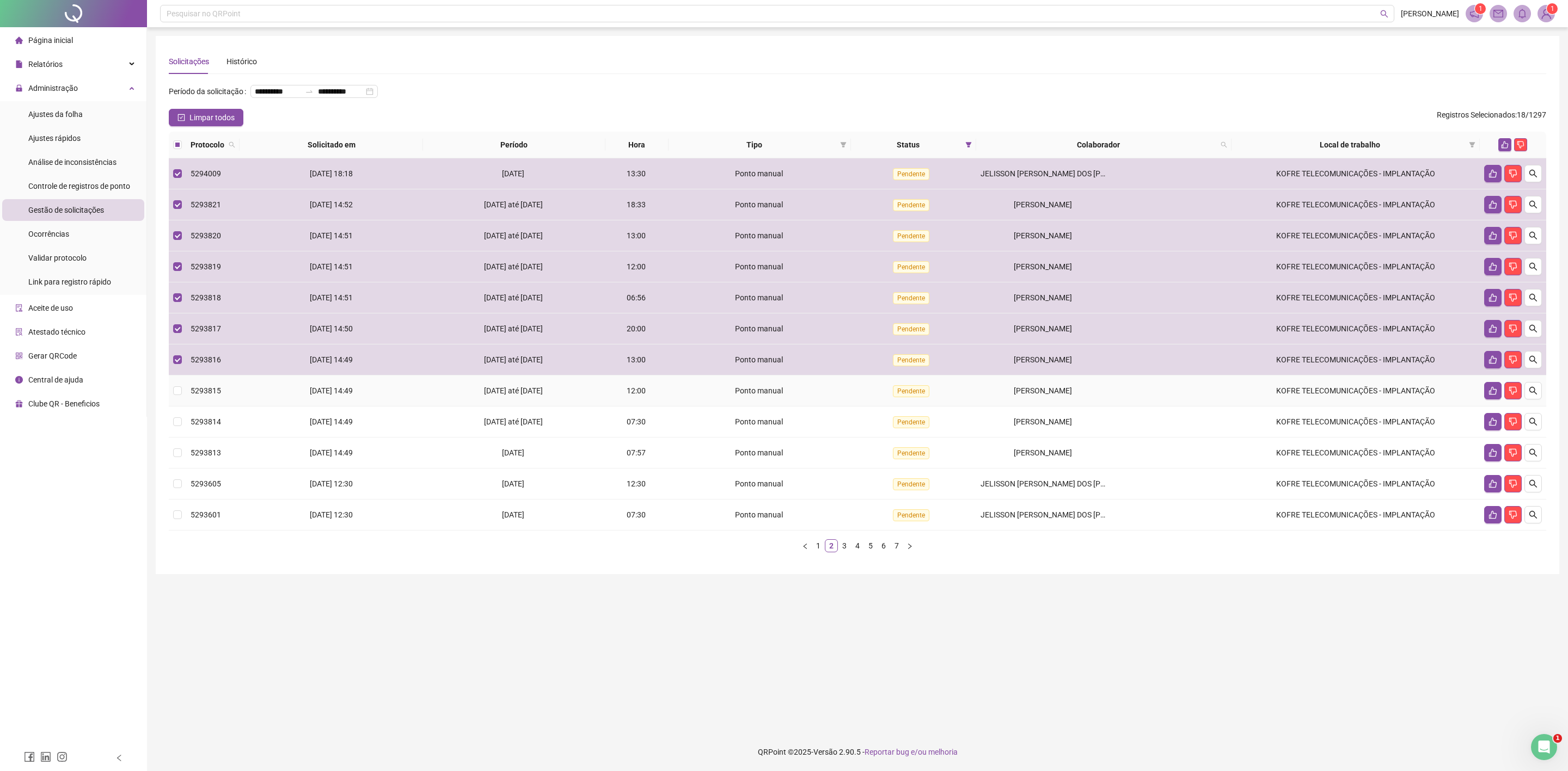
click at [1008, 392] on div "[PERSON_NAME]" at bounding box center [1043, 391] width 125 height 12
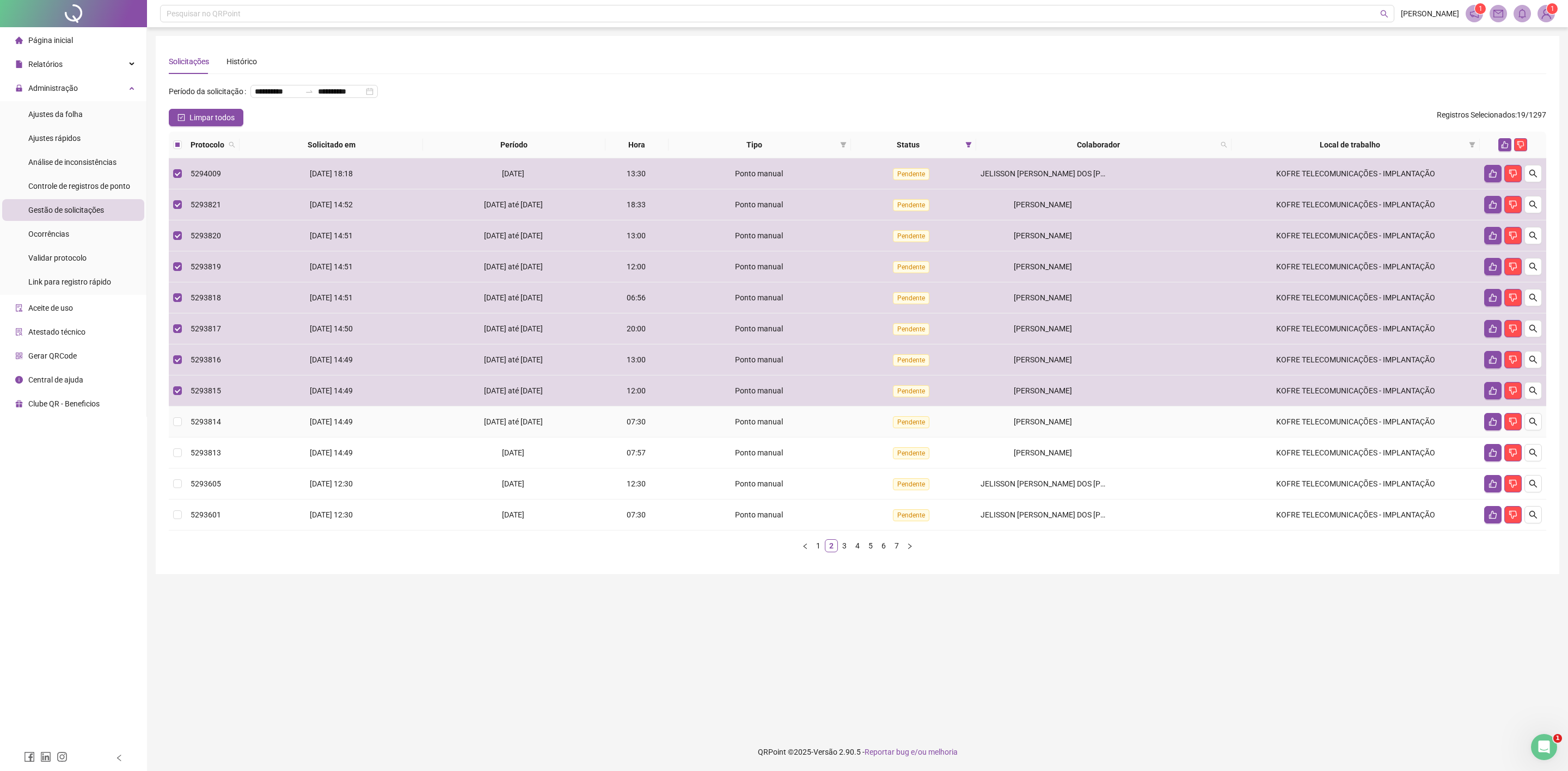
click at [1009, 425] on div "[PERSON_NAME]" at bounding box center [1043, 422] width 125 height 12
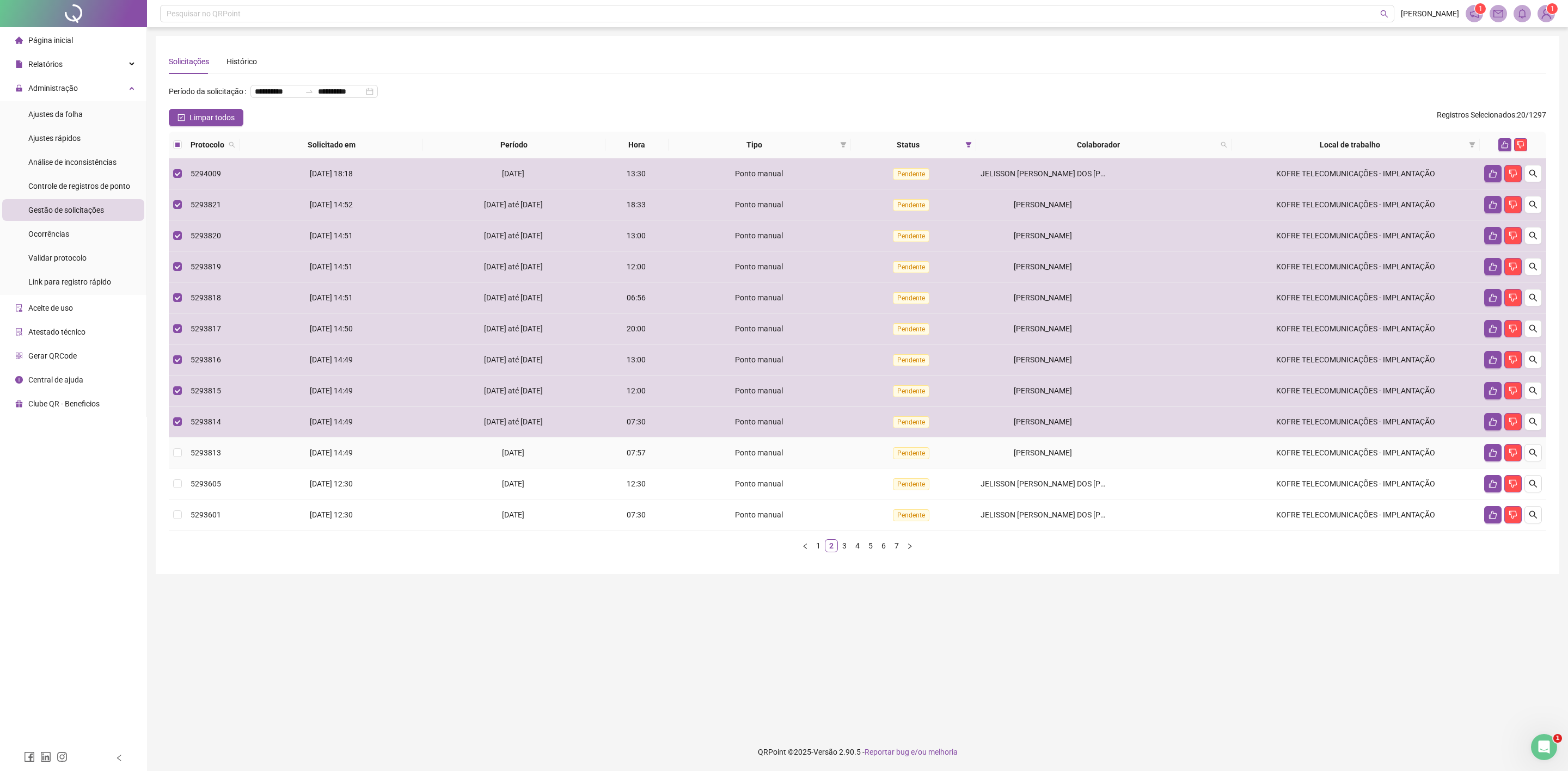
click at [1010, 451] on div "[PERSON_NAME]" at bounding box center [1043, 453] width 125 height 12
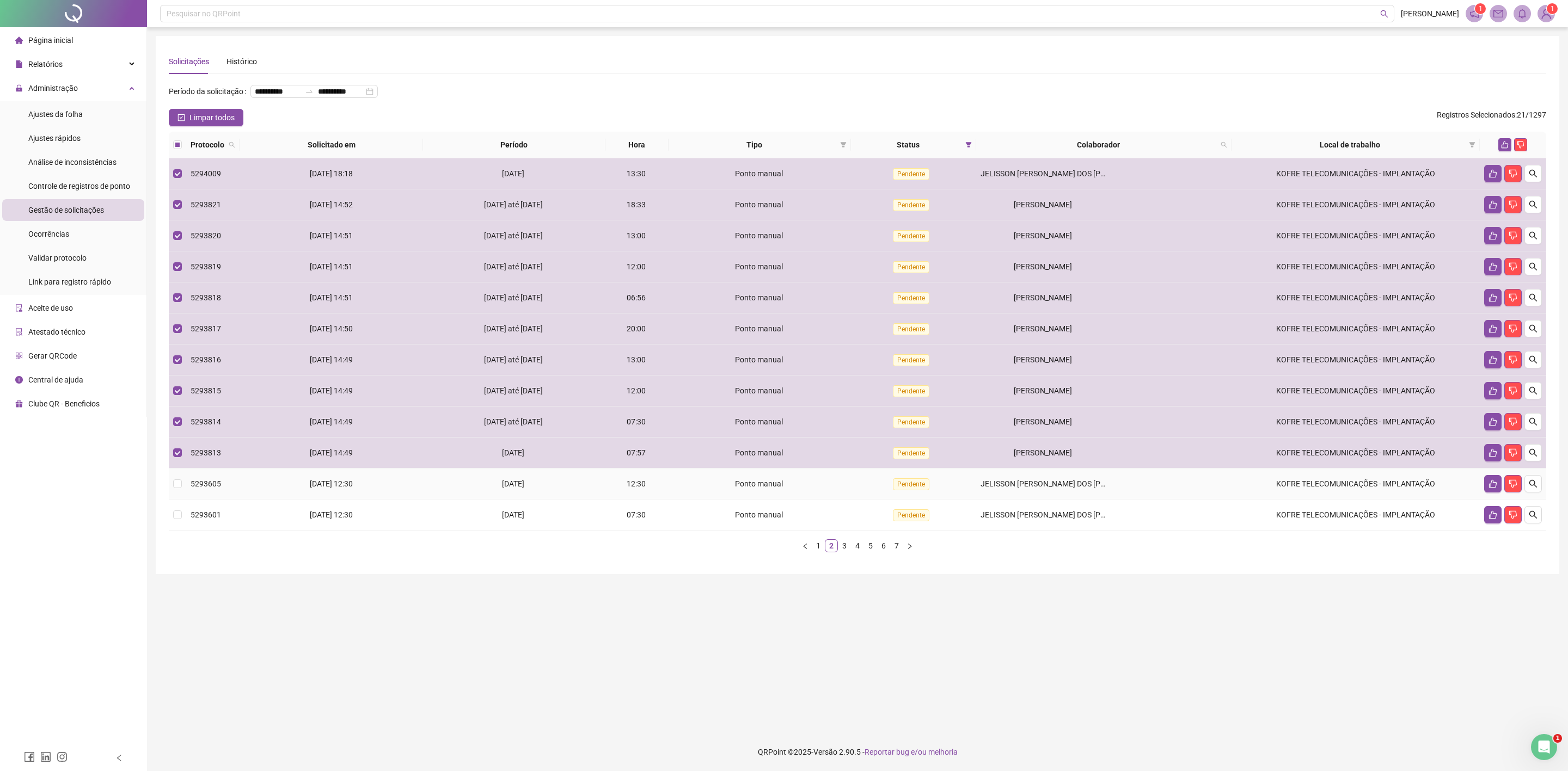
click at [1010, 488] on span "JELISSON [PERSON_NAME] DOS [PERSON_NAME]" at bounding box center [1066, 484] width 171 height 9
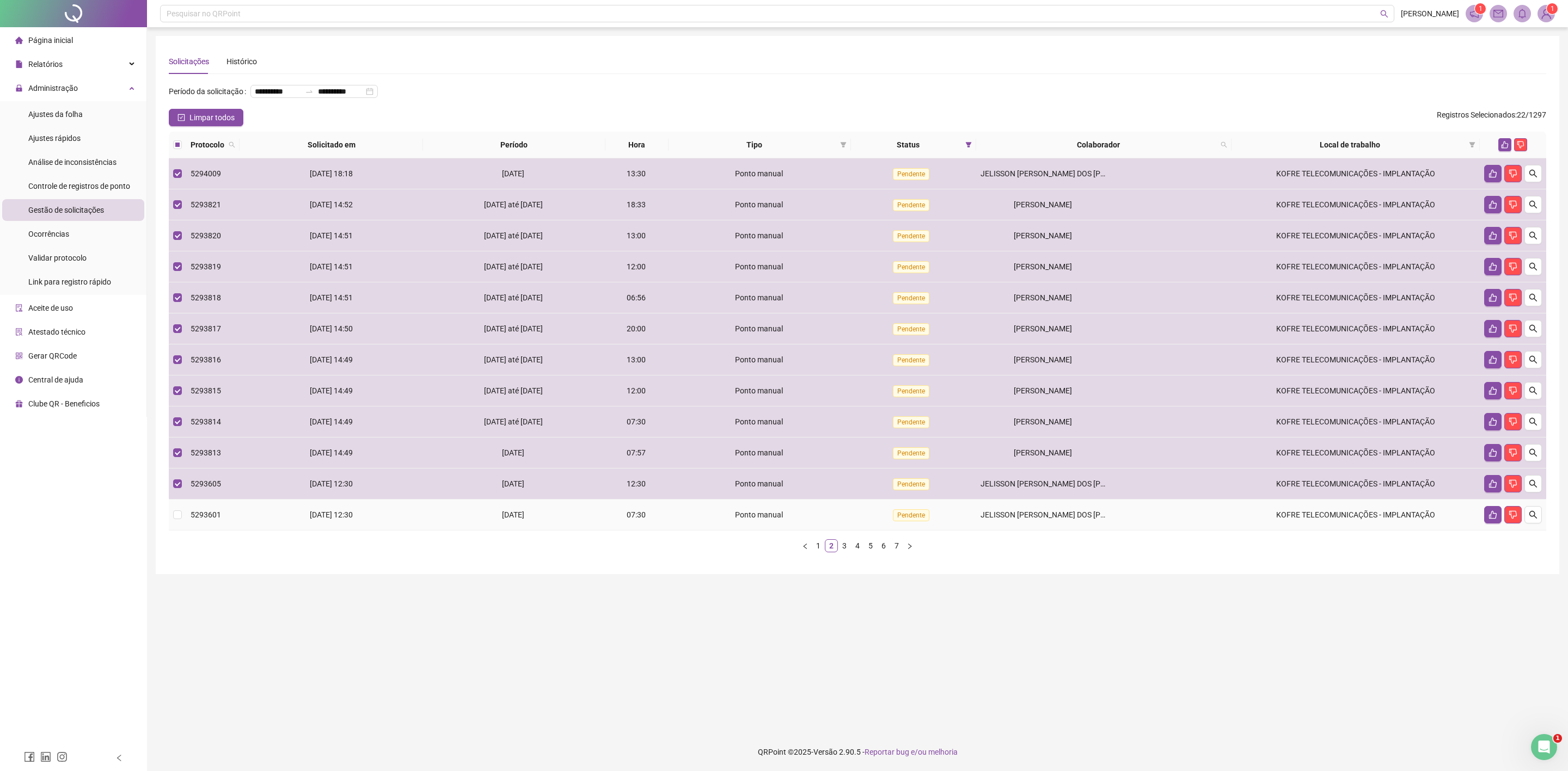
click at [1010, 506] on td "JELISSON [PERSON_NAME] DOS [PERSON_NAME]" at bounding box center [1104, 515] width 255 height 31
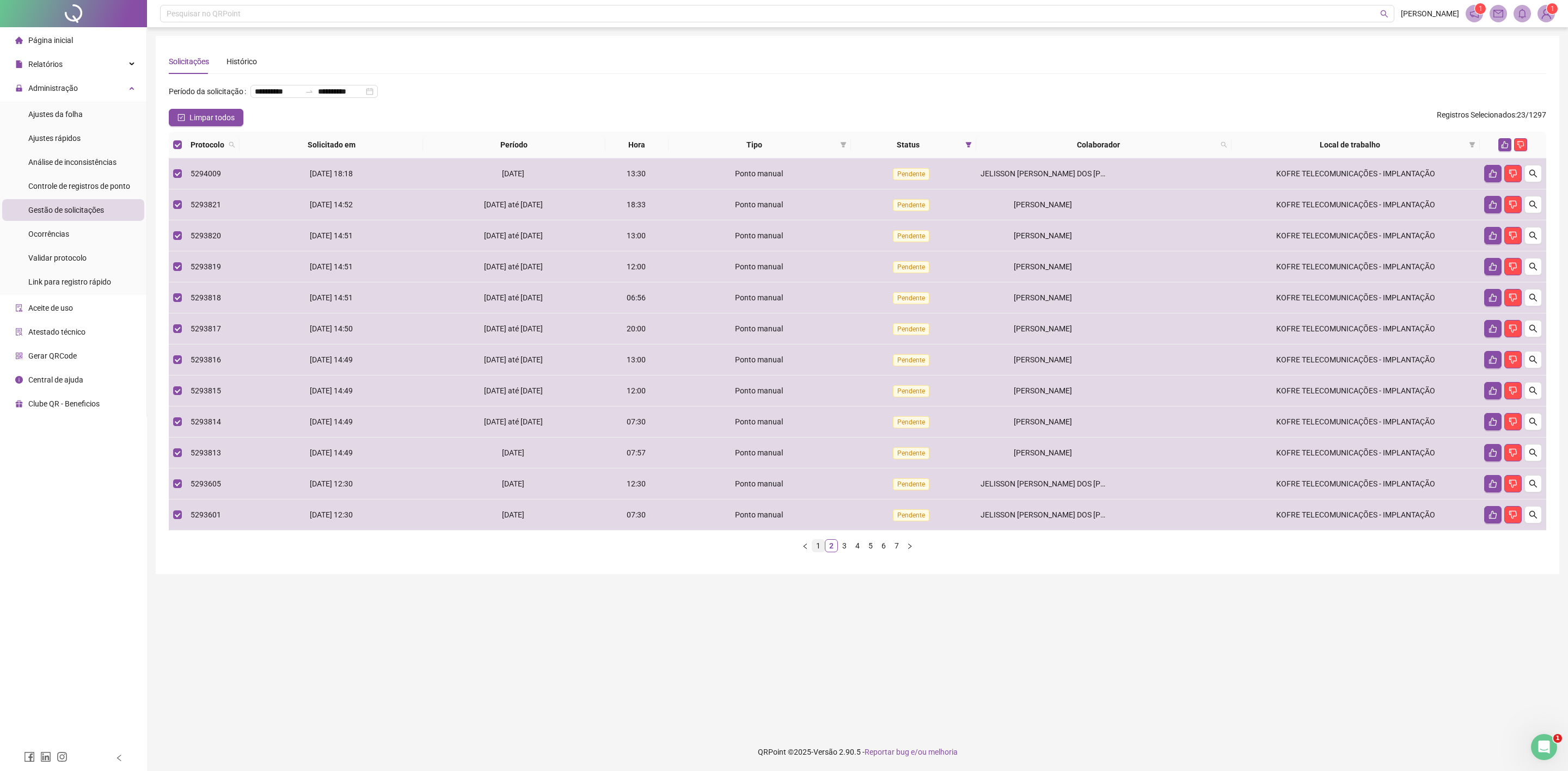
click at [818, 548] on link "1" at bounding box center [819, 546] width 12 height 12
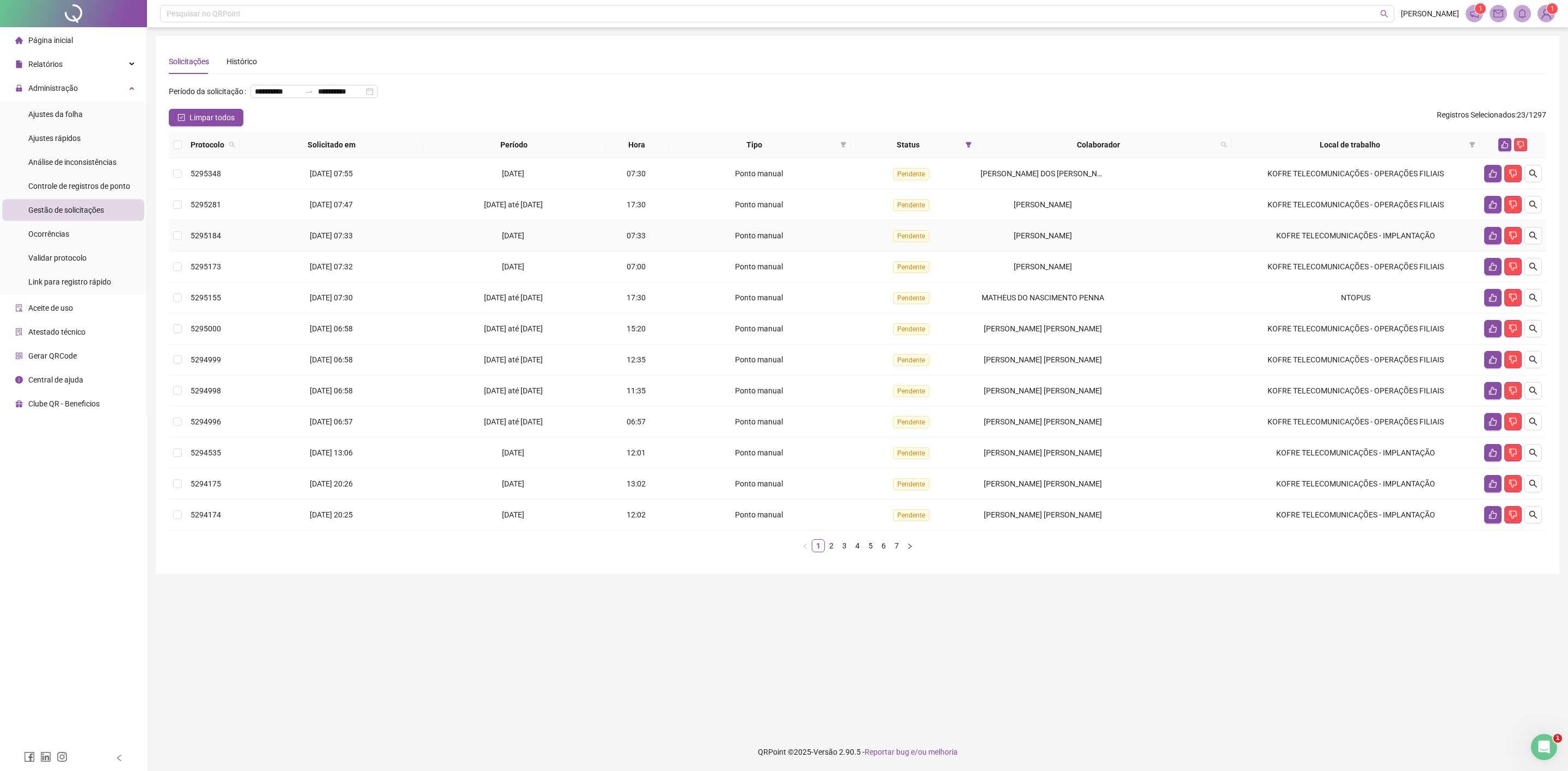
click at [1031, 228] on td "[PERSON_NAME]" at bounding box center [1104, 235] width 255 height 31
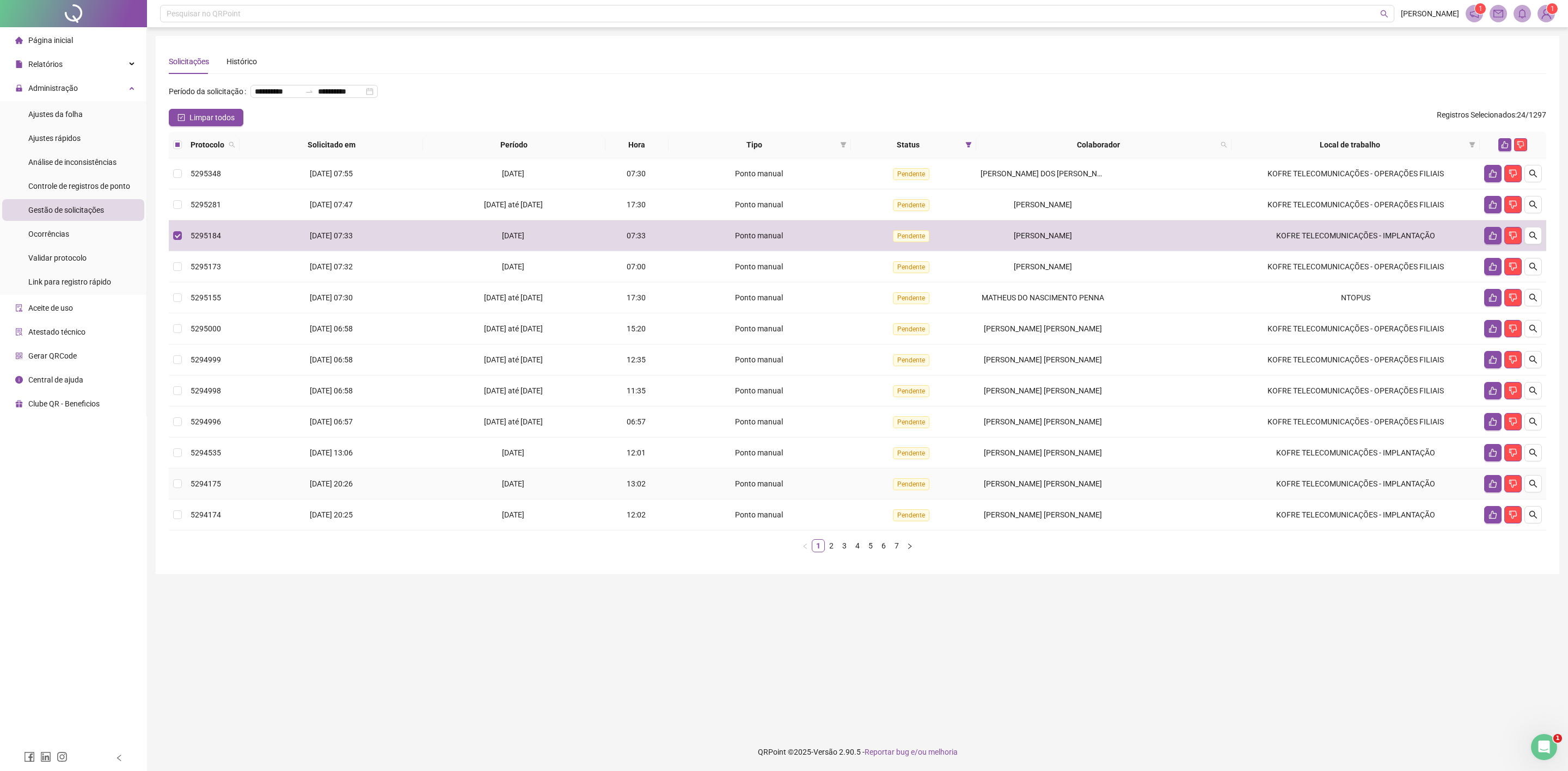
click at [1069, 494] on td "[PERSON_NAME] [PERSON_NAME]" at bounding box center [1104, 484] width 255 height 31
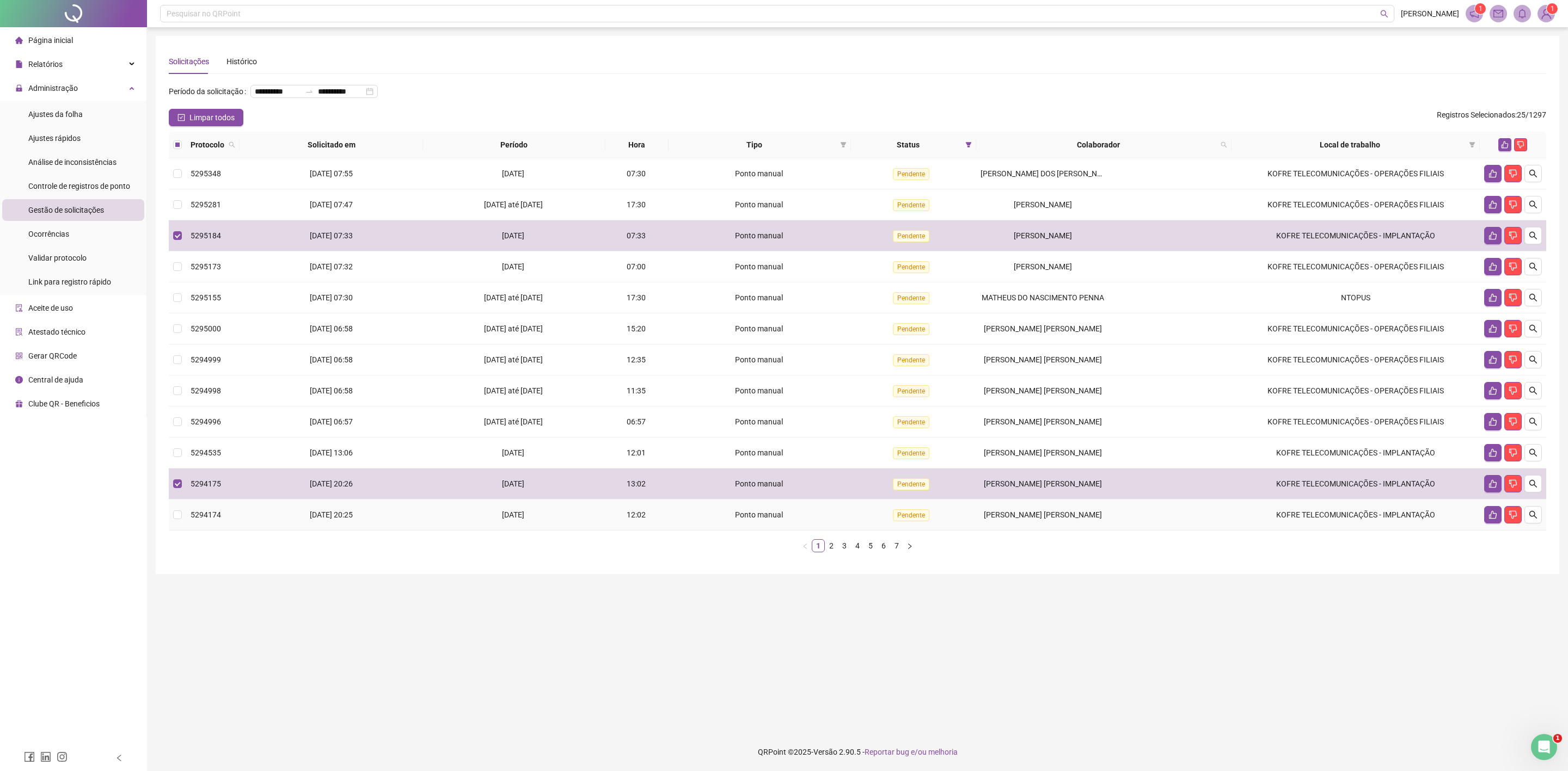
click at [1070, 519] on span "[PERSON_NAME] [PERSON_NAME]" at bounding box center [1043, 515] width 118 height 9
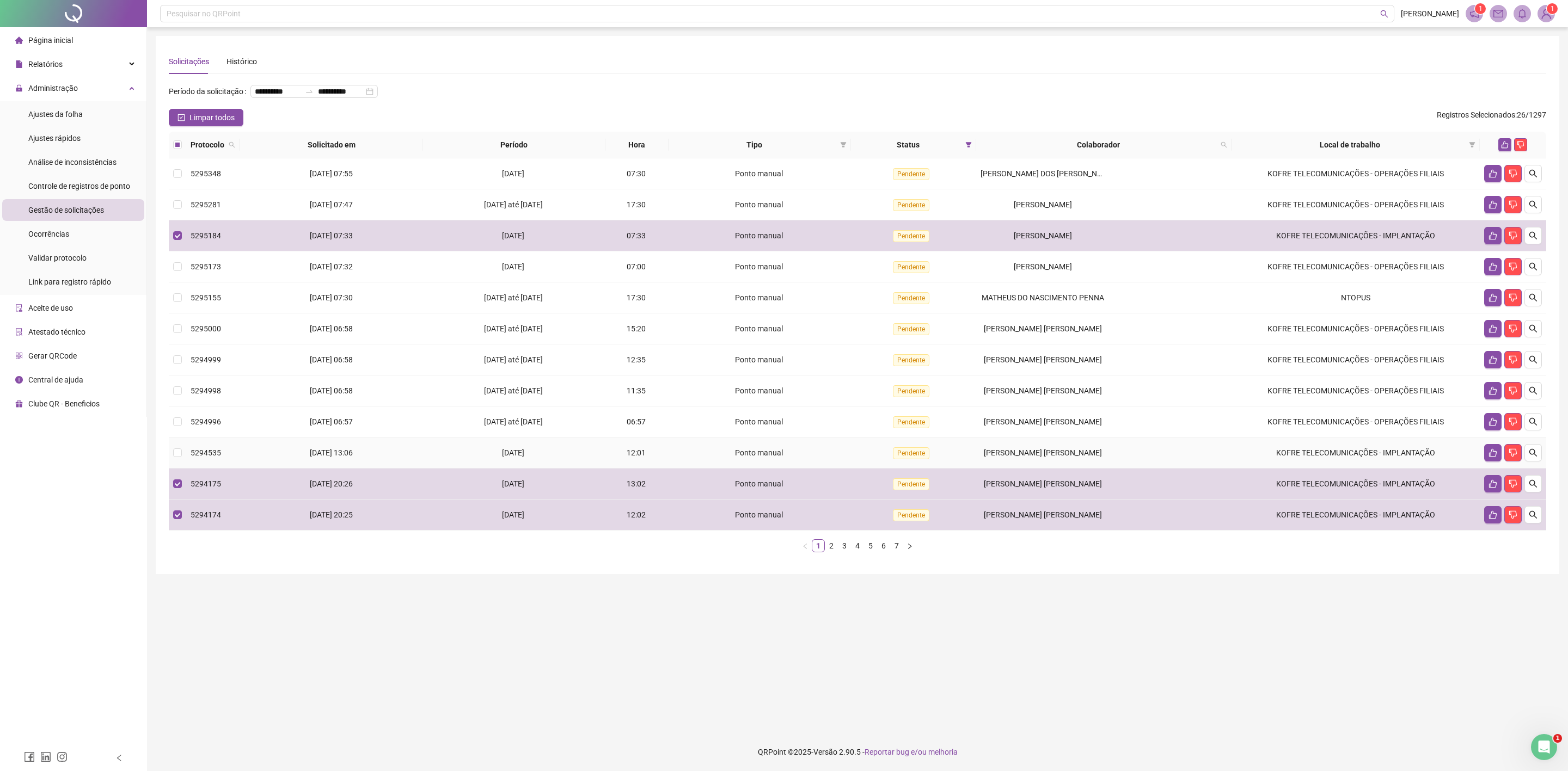
click at [1119, 458] on td "[PERSON_NAME] [PERSON_NAME]" at bounding box center [1104, 453] width 255 height 31
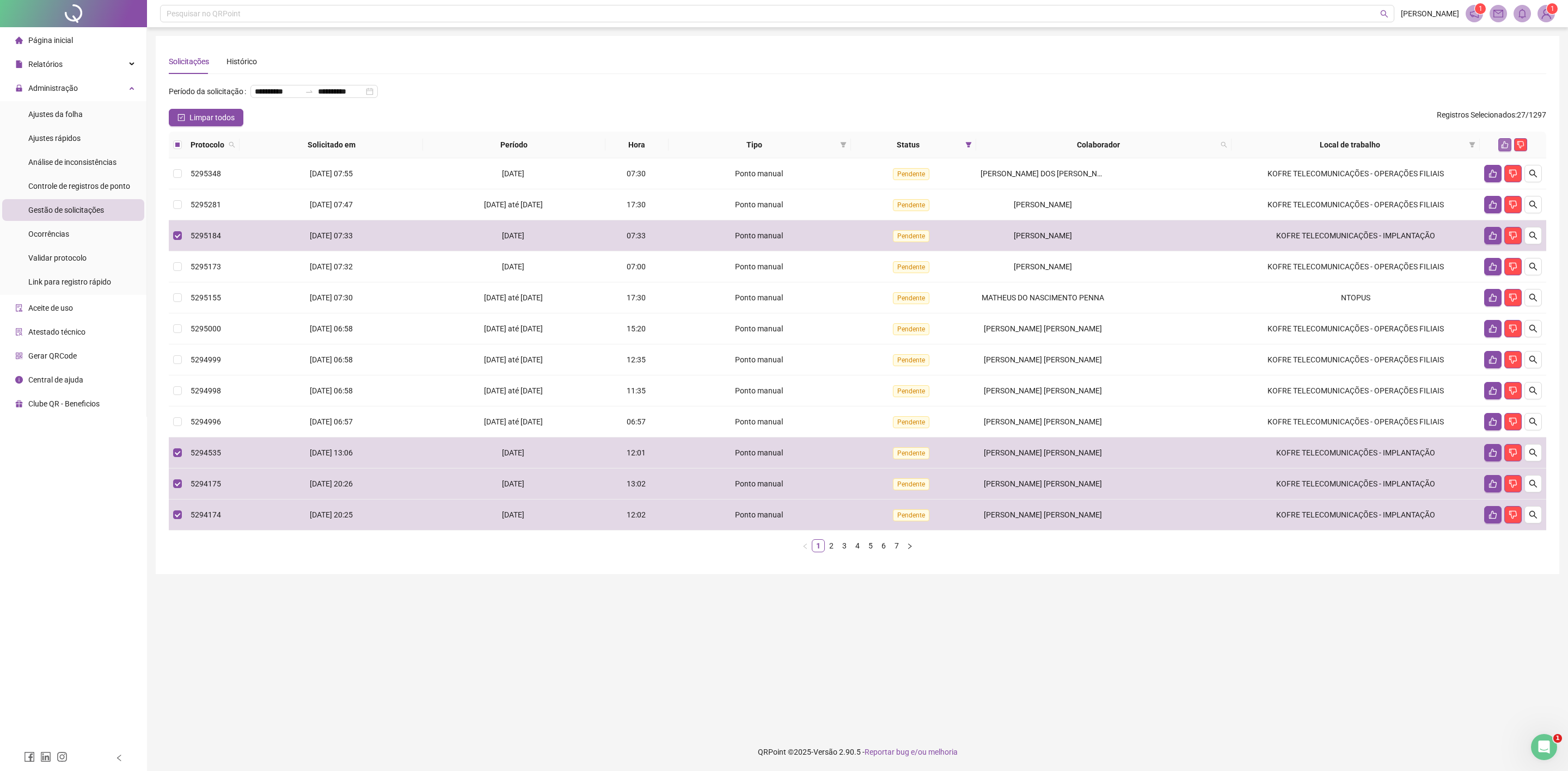
click at [1501, 141] on icon "like" at bounding box center [1505, 145] width 8 height 8
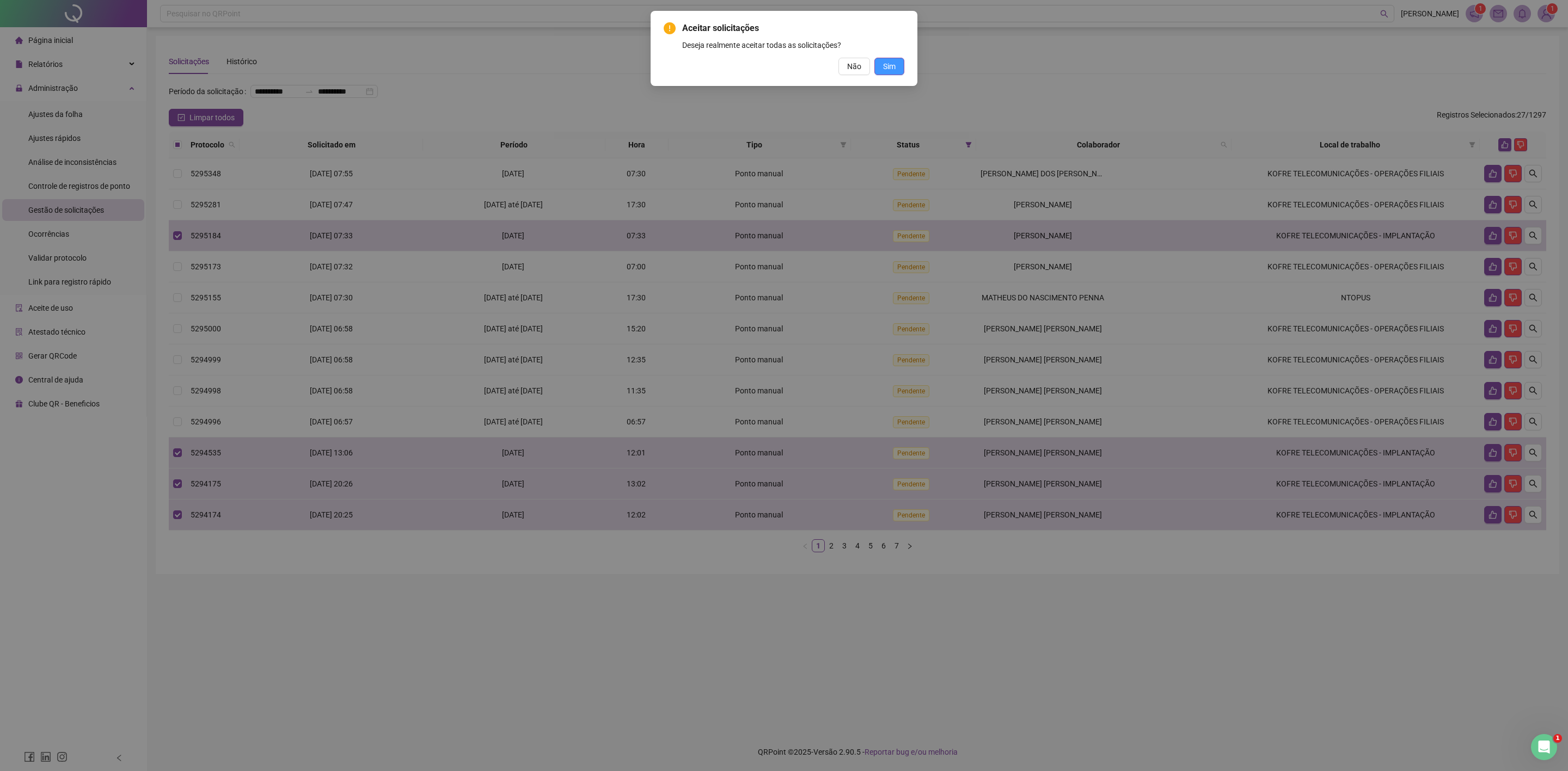
click at [897, 65] on button "Sim" at bounding box center [889, 66] width 30 height 18
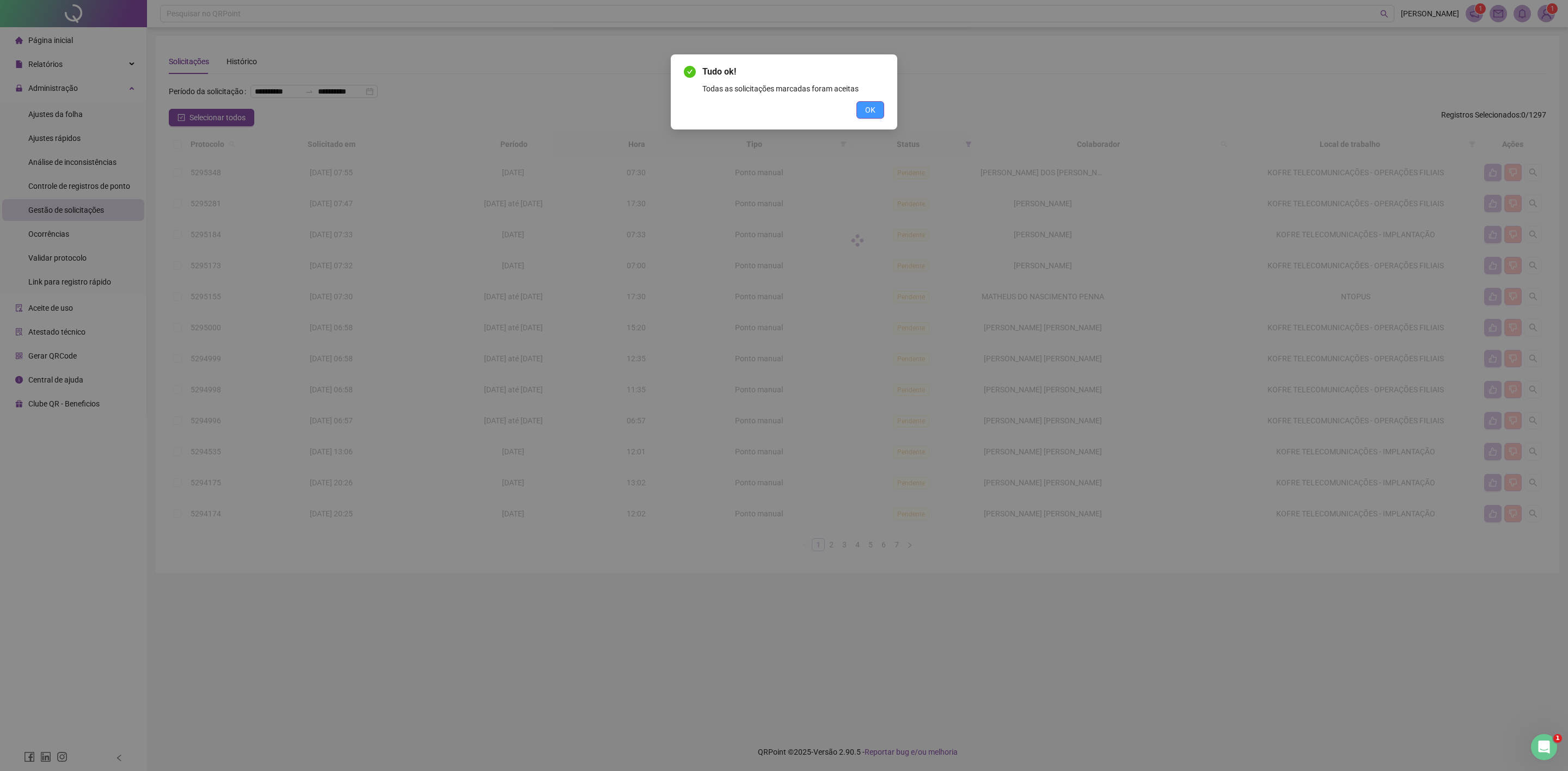
click at [873, 114] on span "OK" at bounding box center [870, 110] width 10 height 12
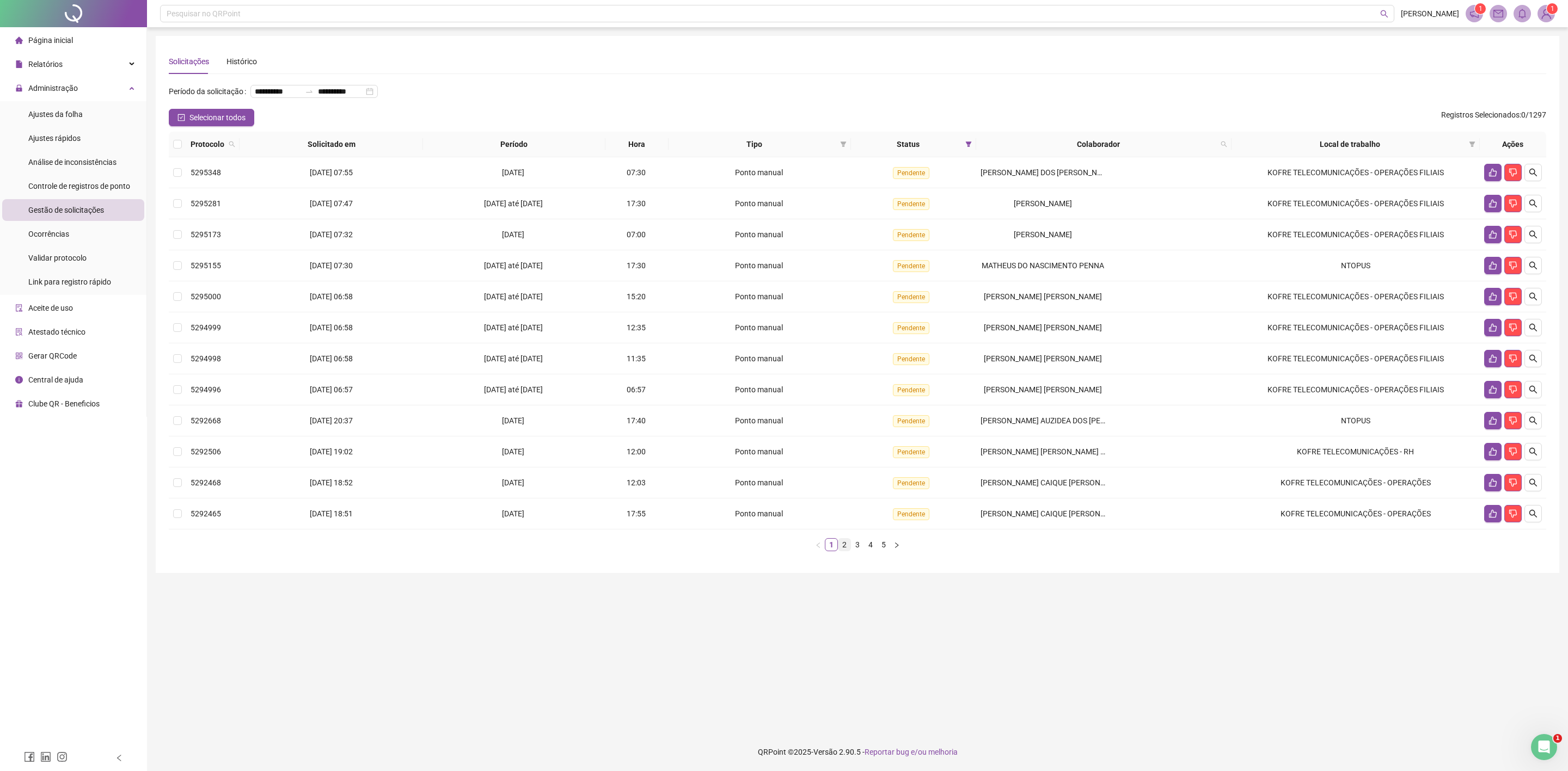
click at [844, 551] on link "2" at bounding box center [844, 545] width 12 height 12
click at [855, 551] on link "3" at bounding box center [858, 545] width 12 height 12
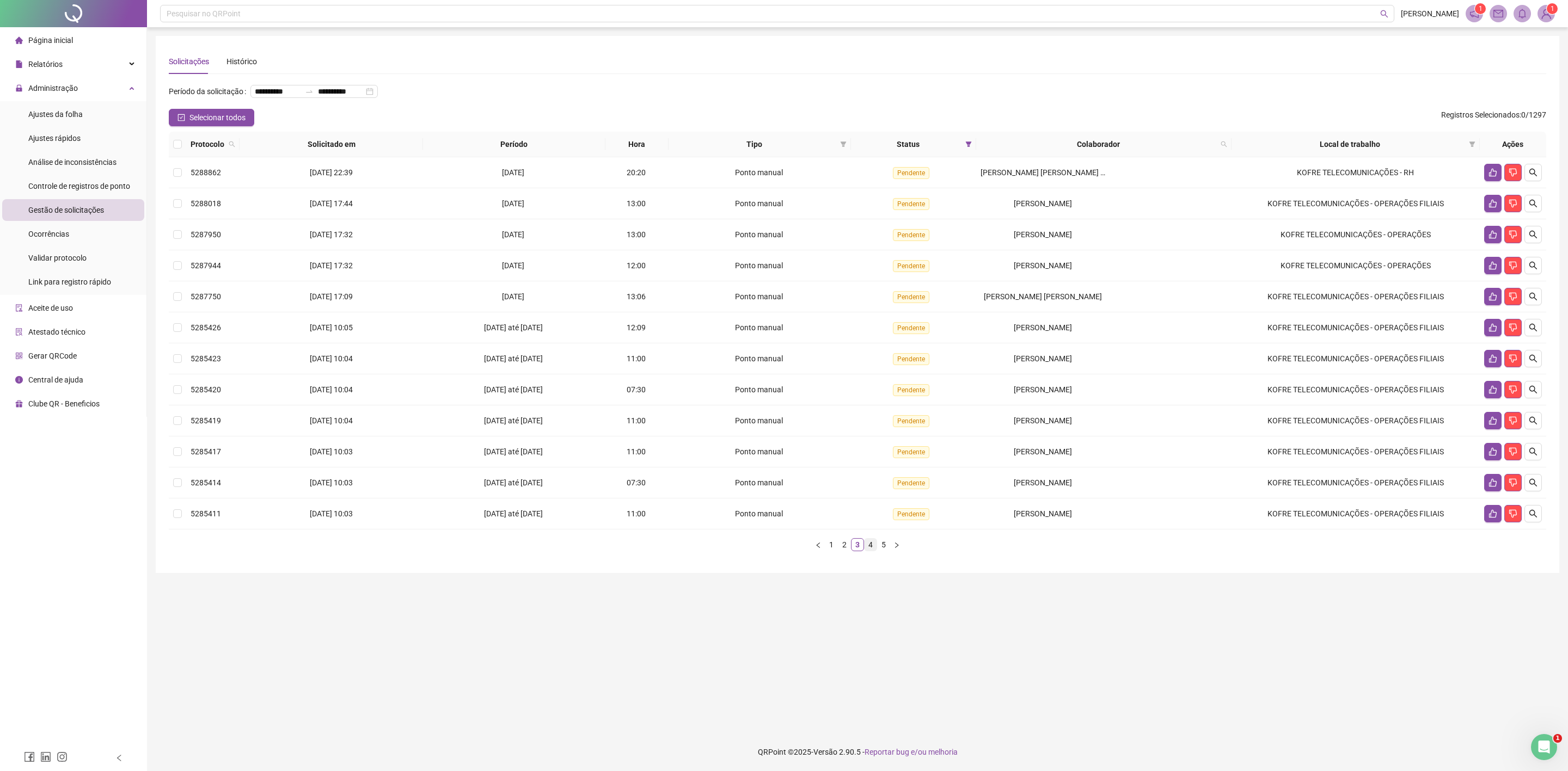
click at [868, 551] on link "4" at bounding box center [870, 545] width 12 height 12
click at [882, 551] on link "5" at bounding box center [884, 545] width 12 height 12
